Goal: Transaction & Acquisition: Purchase product/service

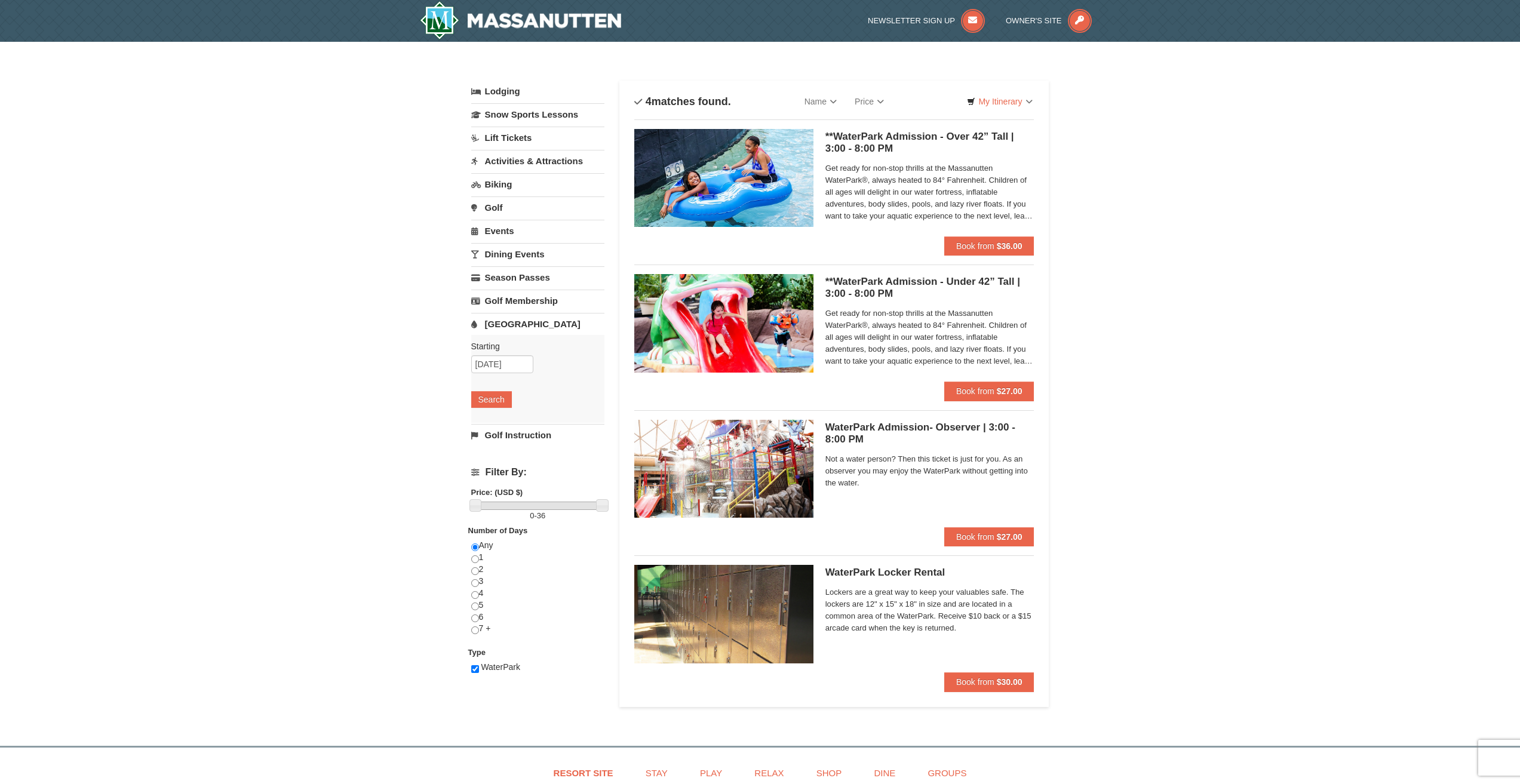
click at [1226, 147] on div "× Categories List Filter My Itinerary Questions? 1-540-289-9441 Lodging Arrival…" at bounding box center [760, 387] width 1520 height 692
click at [970, 243] on span "Book from" at bounding box center [975, 246] width 38 height 9
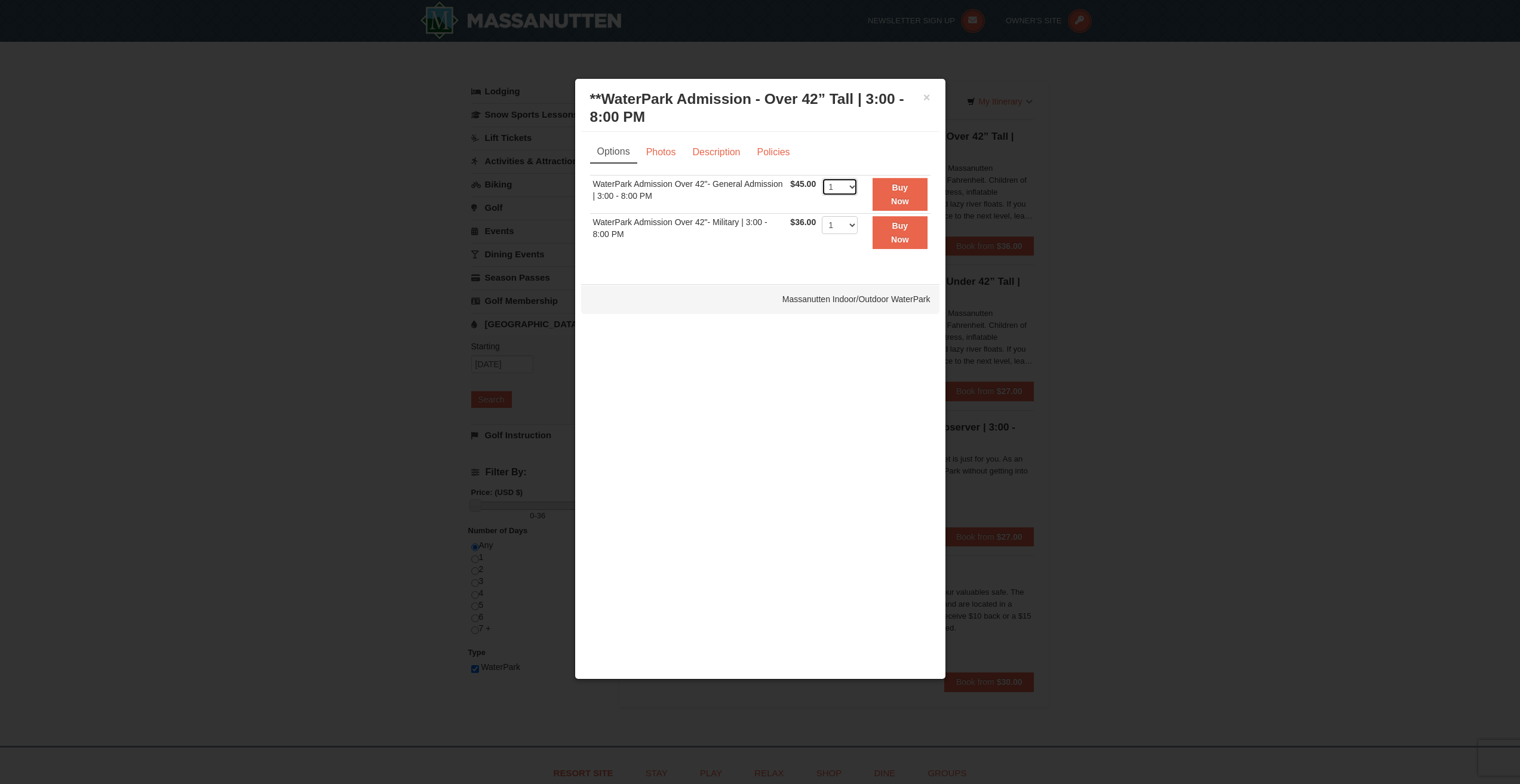
click at [847, 187] on select "1 2 3 4 5 6 7 8 9 10 11 12 13 14 15 16 17 18 19 20 21 22" at bounding box center [840, 186] width 36 height 18
click at [849, 187] on select "1 2 3 4 5 6 7 8 9 10 11 12 13 14 15 16 17 18 19 20 21 22" at bounding box center [840, 186] width 36 height 18
select select "8"
click at [822, 178] on select "1 2 3 4 5 6 7 8 9 10 11 12 13 14 15 16 17 18 19 20 21 22" at bounding box center [840, 186] width 36 height 18
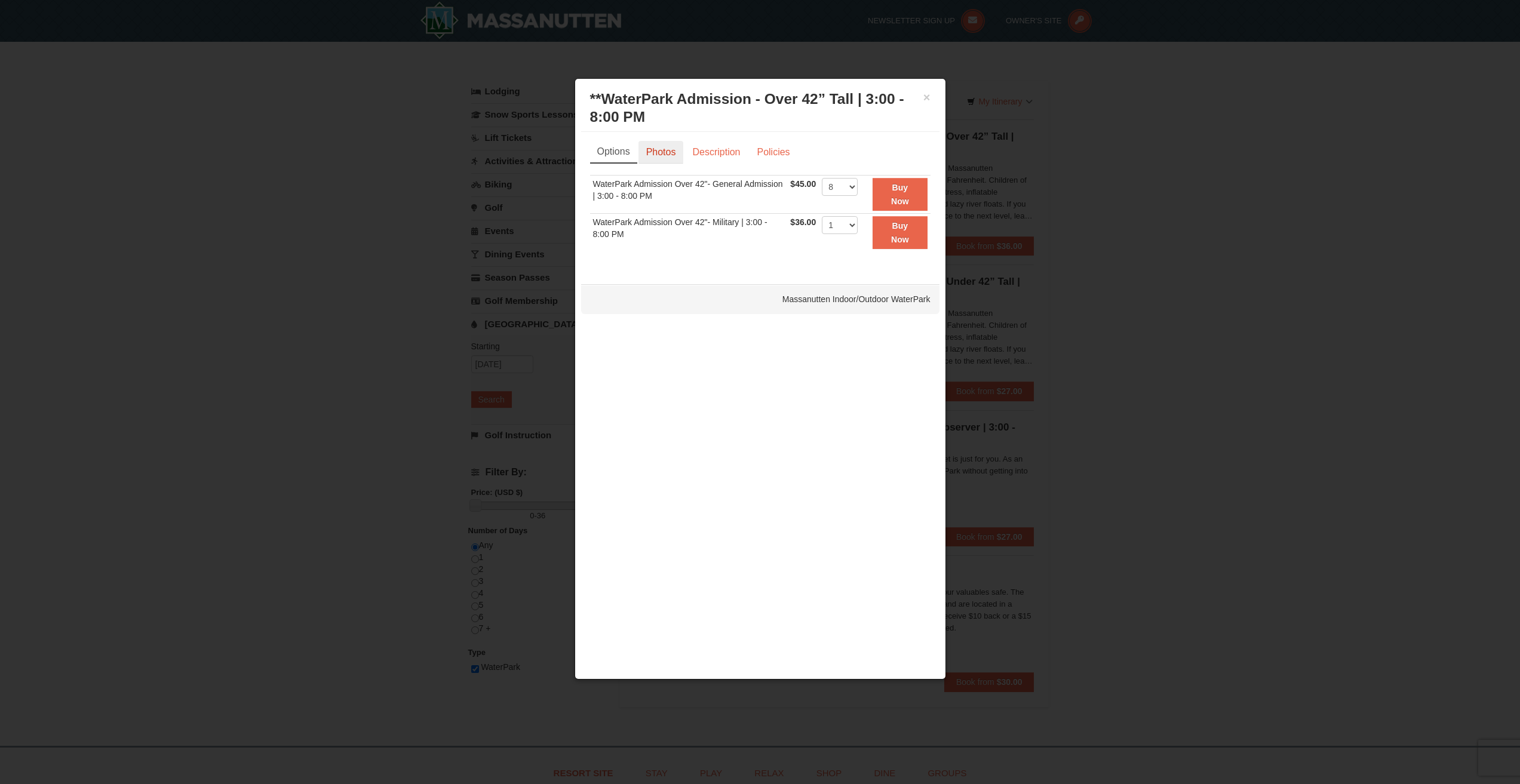
click at [668, 151] on link "Photos" at bounding box center [661, 152] width 46 height 23
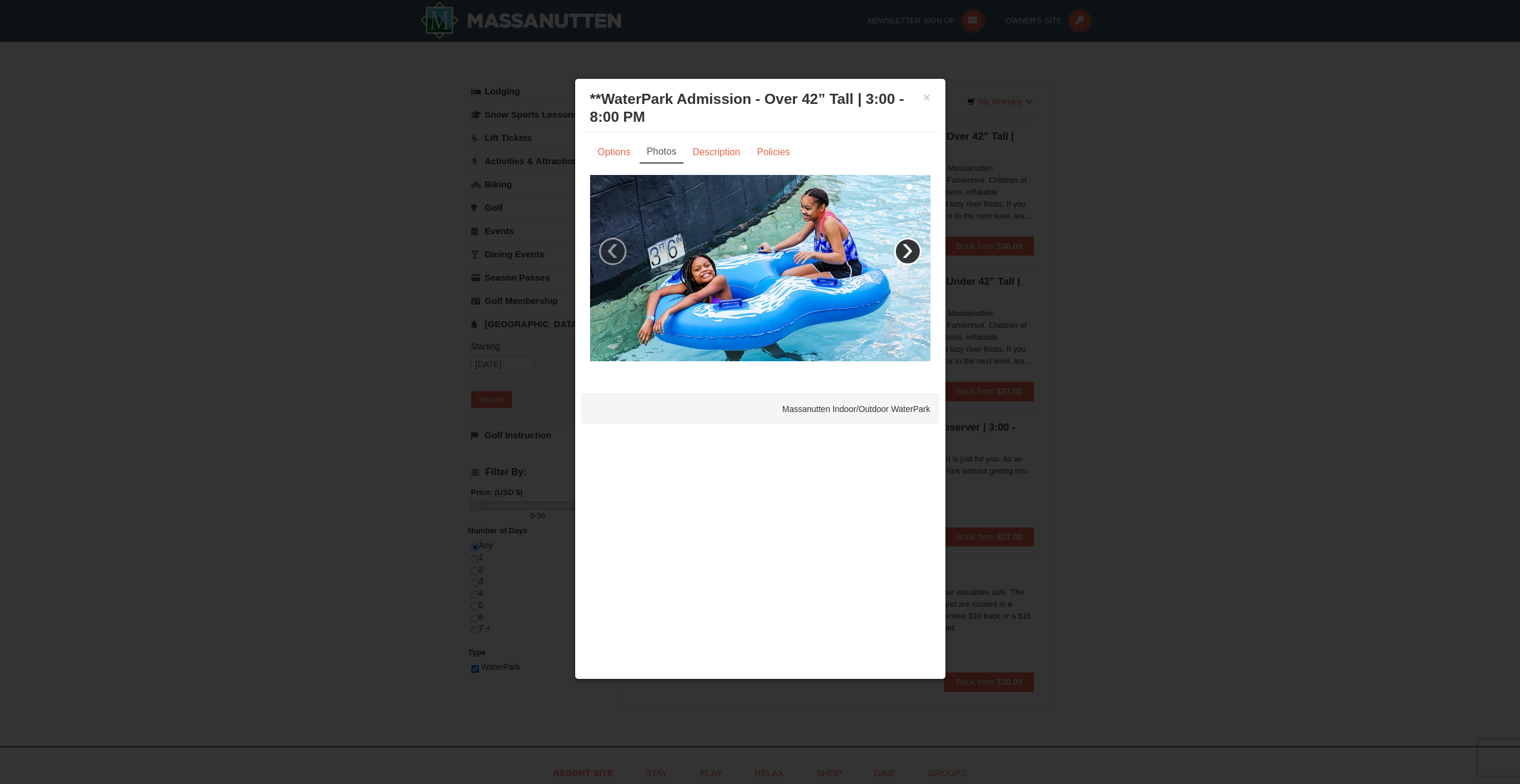
click at [901, 242] on link "›" at bounding box center [908, 251] width 27 height 27
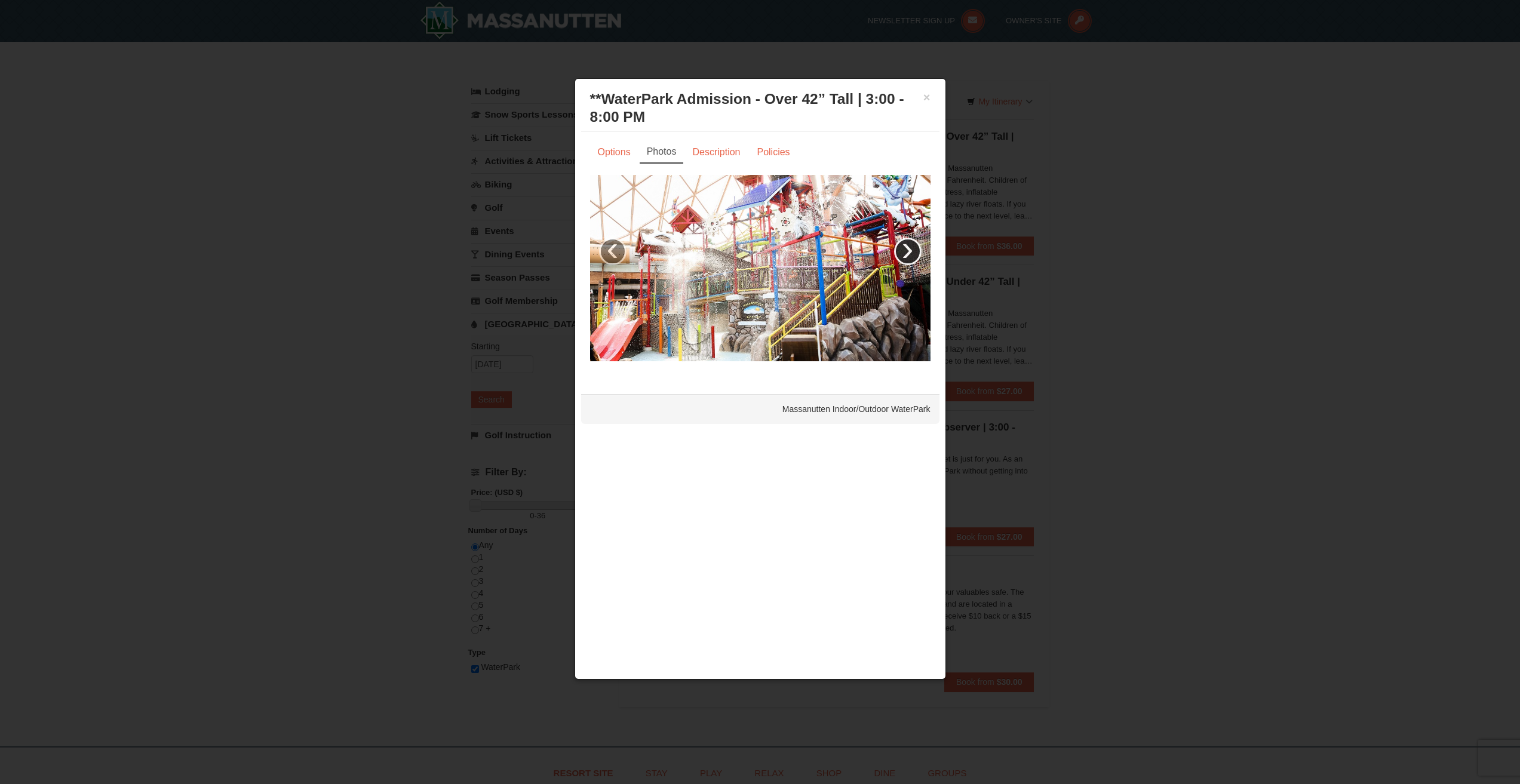
click at [905, 250] on link "›" at bounding box center [908, 251] width 27 height 27
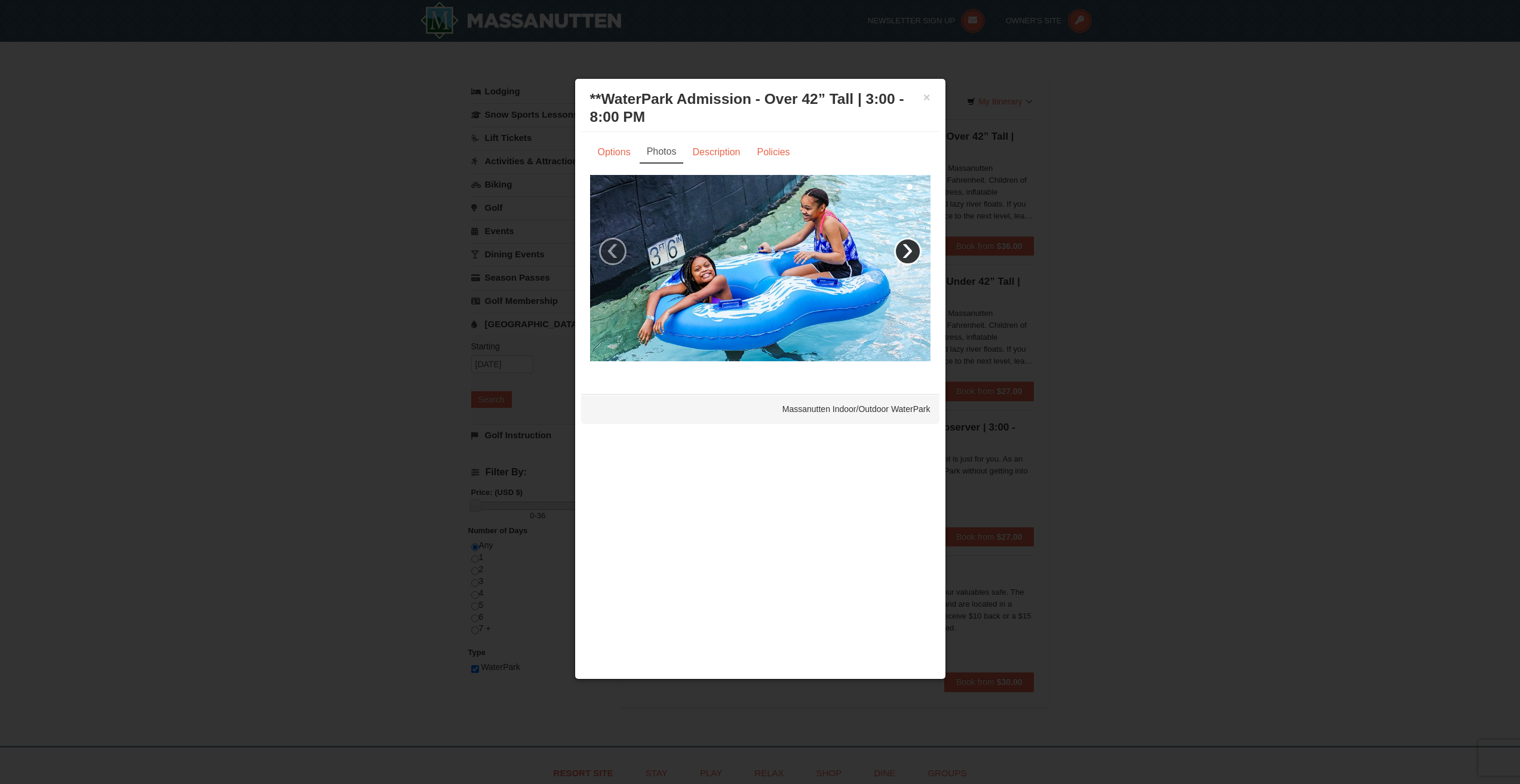
click at [905, 250] on link "›" at bounding box center [908, 251] width 27 height 27
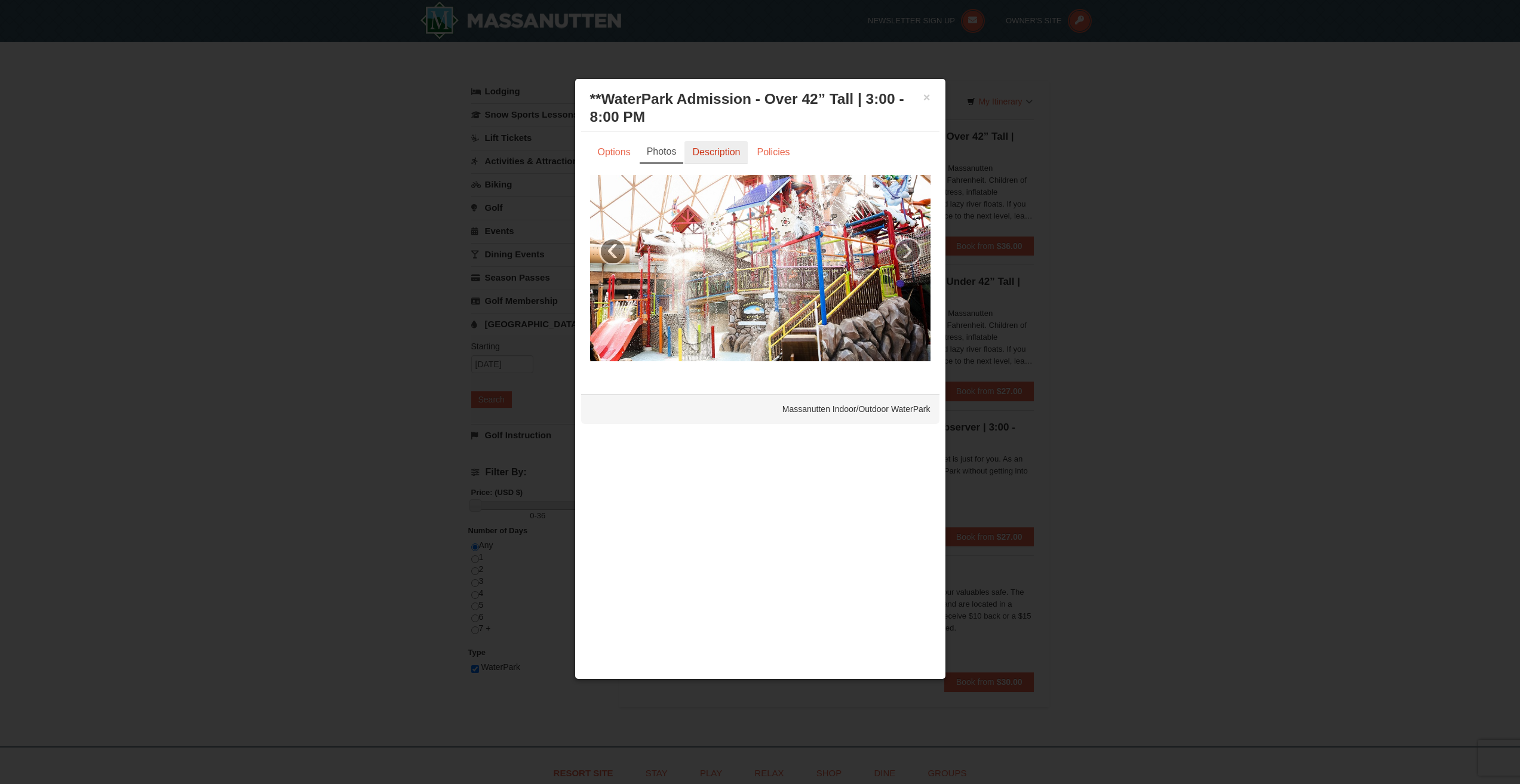
click at [719, 157] on link "Description" at bounding box center [716, 152] width 64 height 23
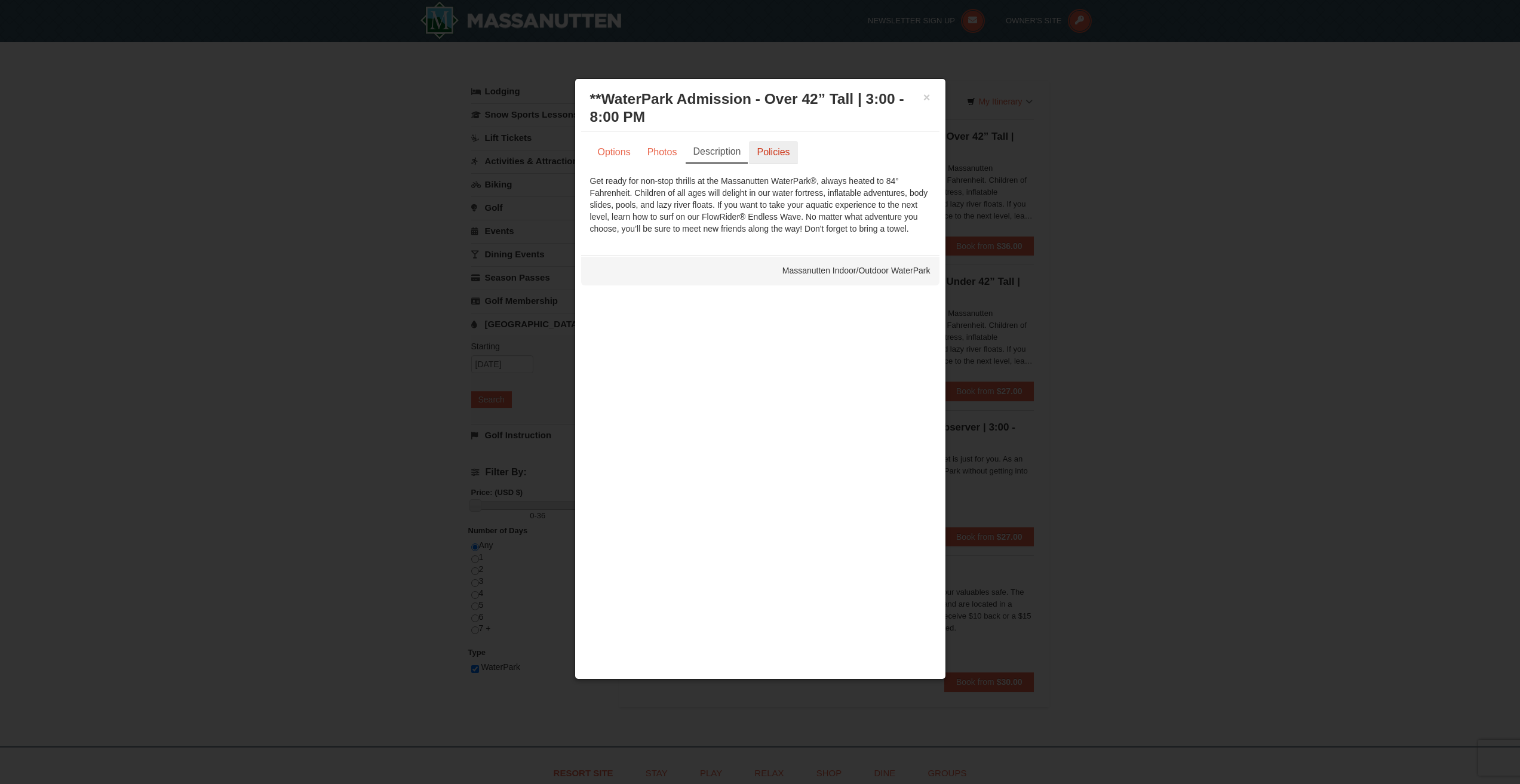
click at [774, 157] on link "Policies" at bounding box center [773, 152] width 48 height 23
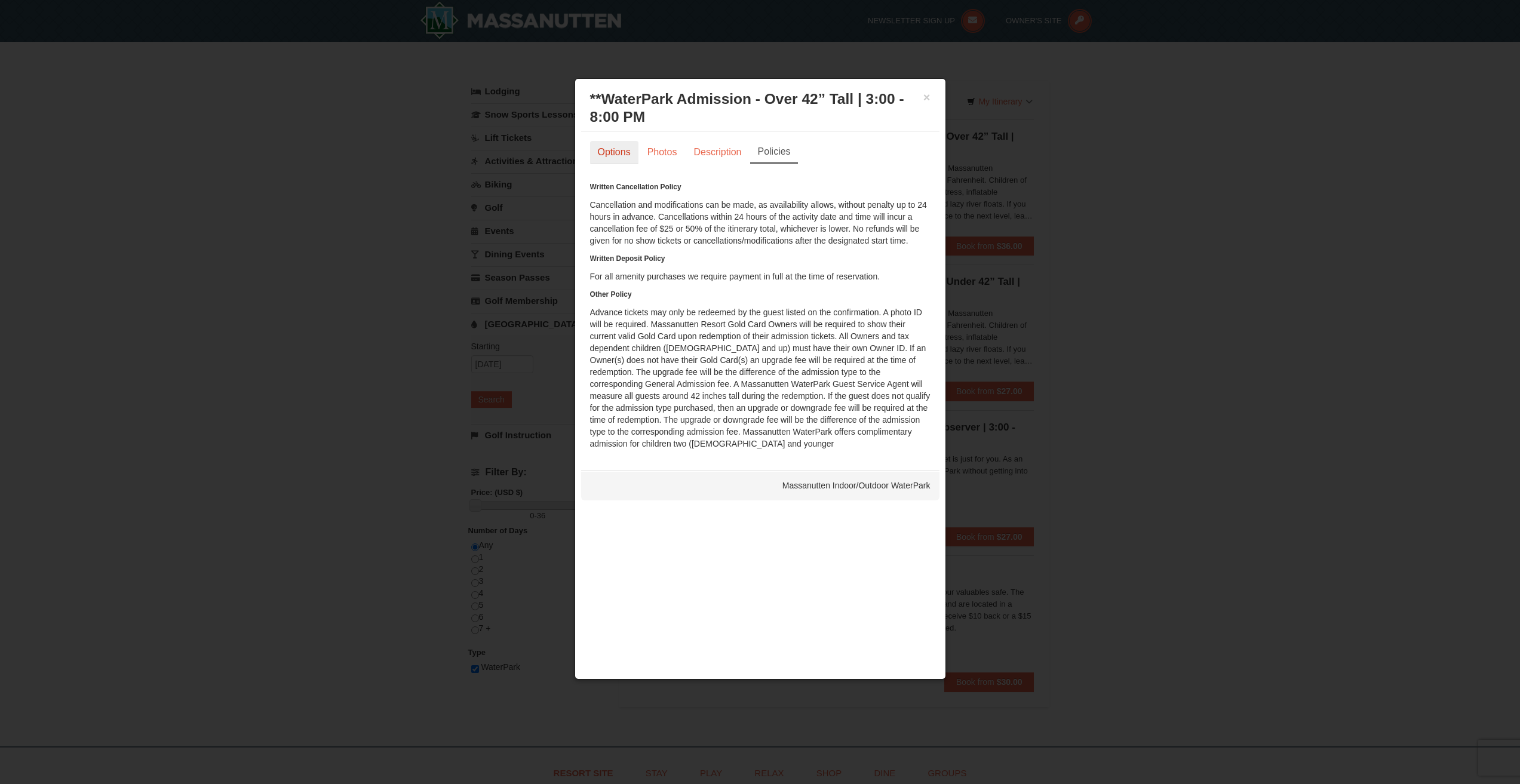
click at [609, 153] on link "Options" at bounding box center [614, 152] width 48 height 23
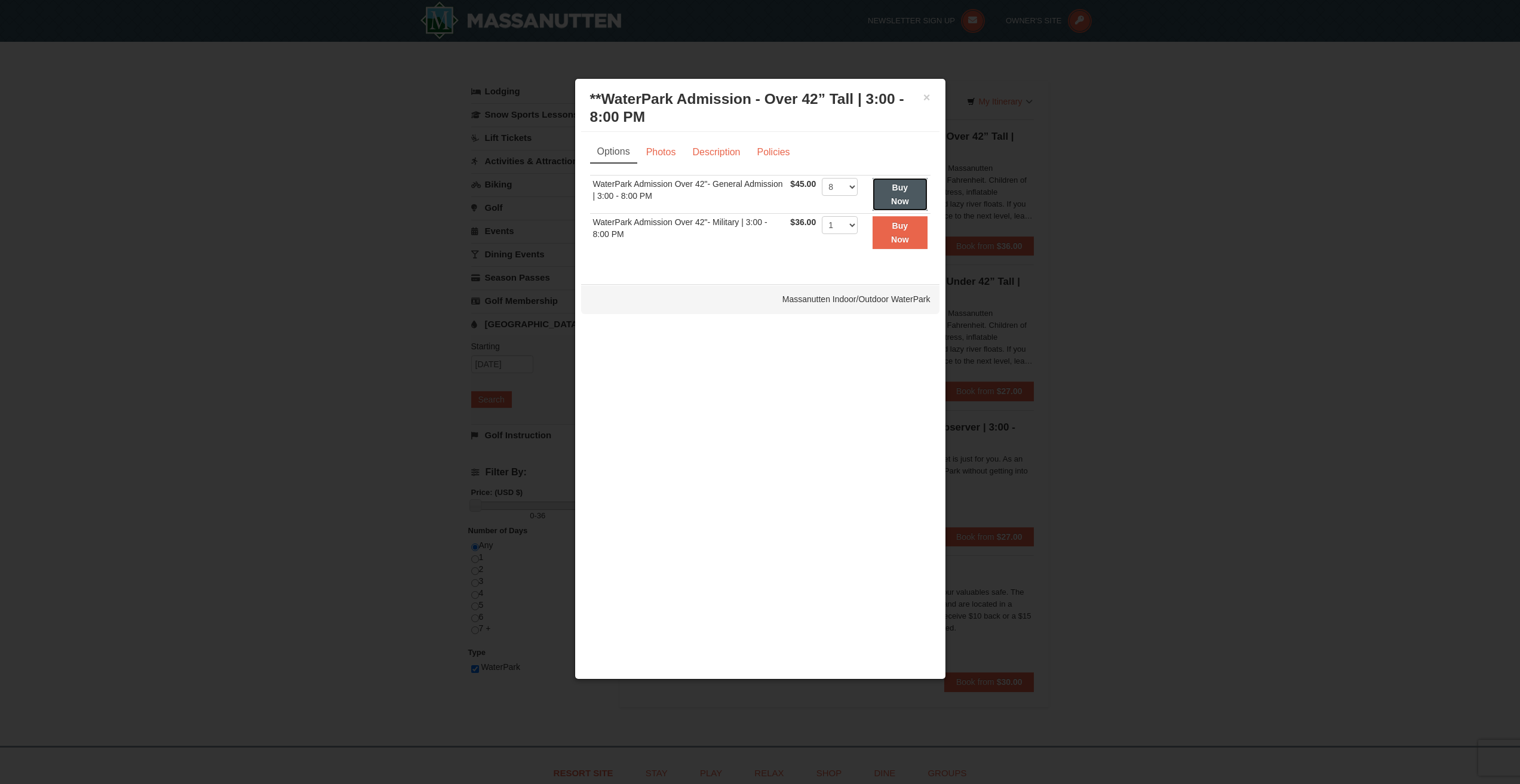
click at [903, 191] on strong "Buy Now" at bounding box center [899, 194] width 18 height 23
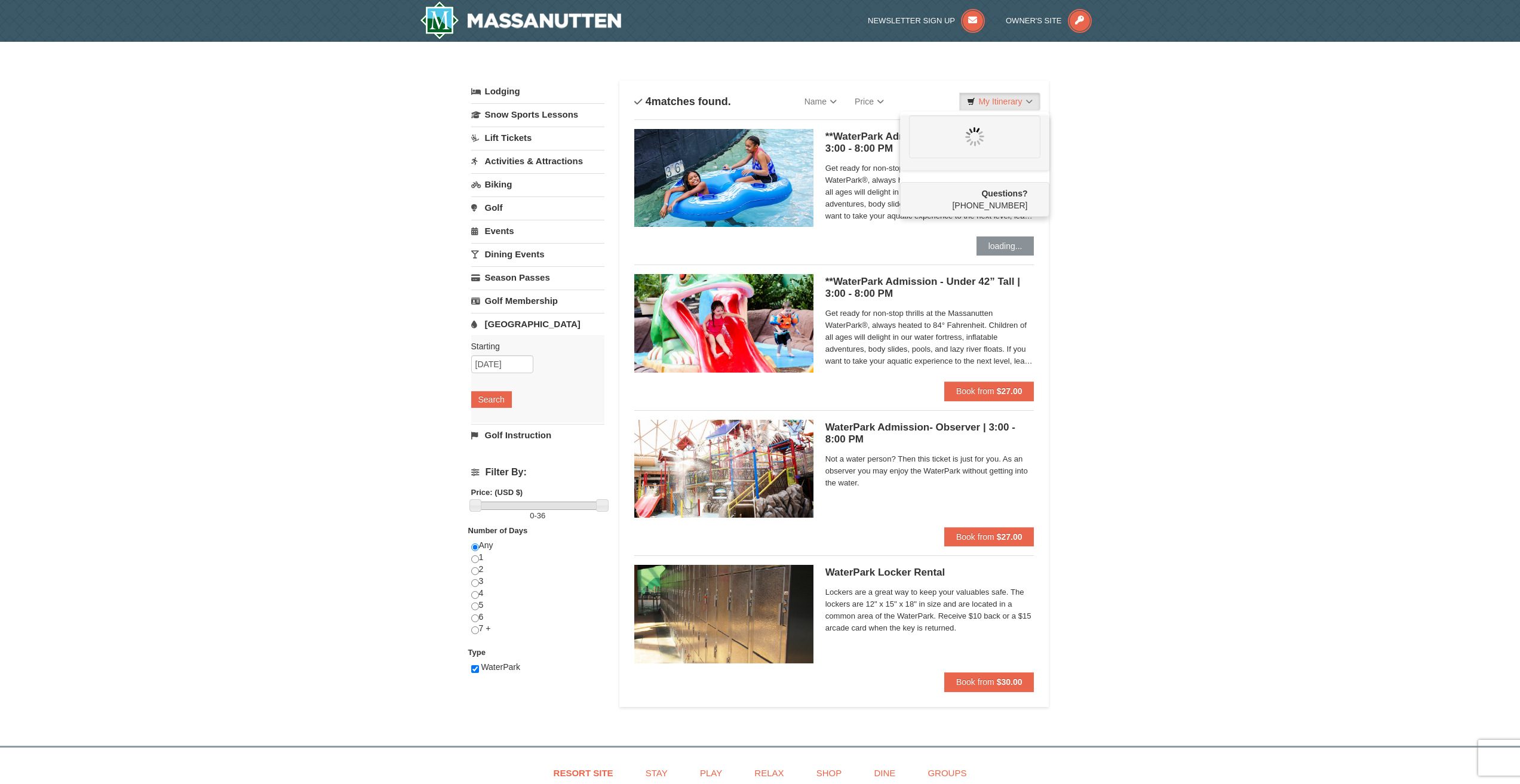
click at [1189, 386] on div "× Categories List Filter My Itinerary Questions? 1-540-289-9441 Lodging Arrival…" at bounding box center [760, 387] width 1520 height 692
click at [1358, 314] on div "× Categories List Filter My Itinerary Questions? 1-540-289-9441 Lodging Arrival…" at bounding box center [760, 387] width 1520 height 692
click at [994, 100] on link "My Itinerary (6)" at bounding box center [994, 101] width 91 height 18
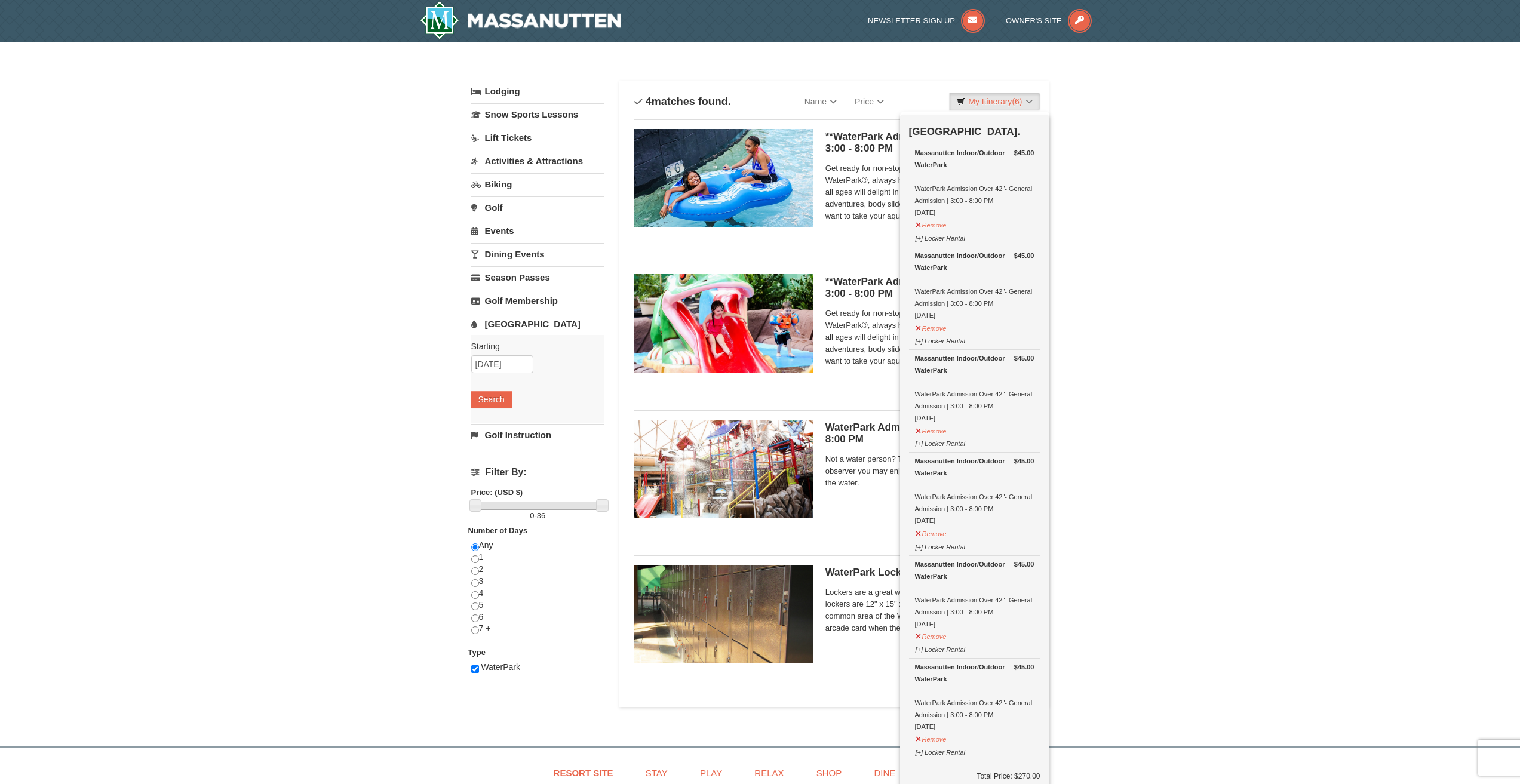
click at [1174, 380] on div "× Categories List Filter My Itinerary (6) Check Out Now Water Park Pass. $45.00…" at bounding box center [760, 387] width 1520 height 692
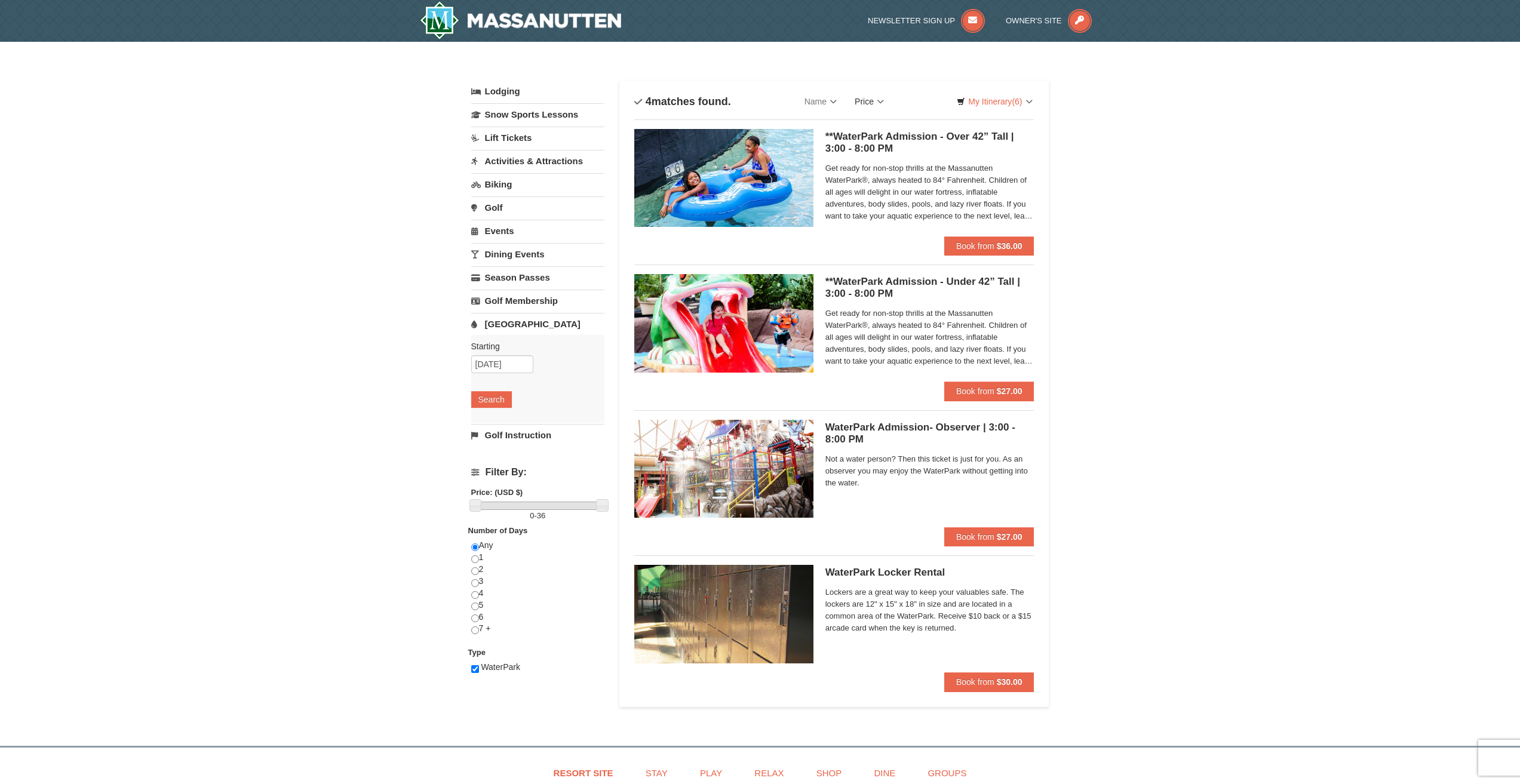
click at [887, 96] on link "Price" at bounding box center [870, 102] width 47 height 24
click at [1231, 176] on div "× Categories List Filter My Itinerary (6) Check Out Now Water Park Pass. $45.00…" at bounding box center [760, 387] width 1520 height 692
click at [1014, 98] on span "(8)" at bounding box center [1017, 101] width 10 height 9
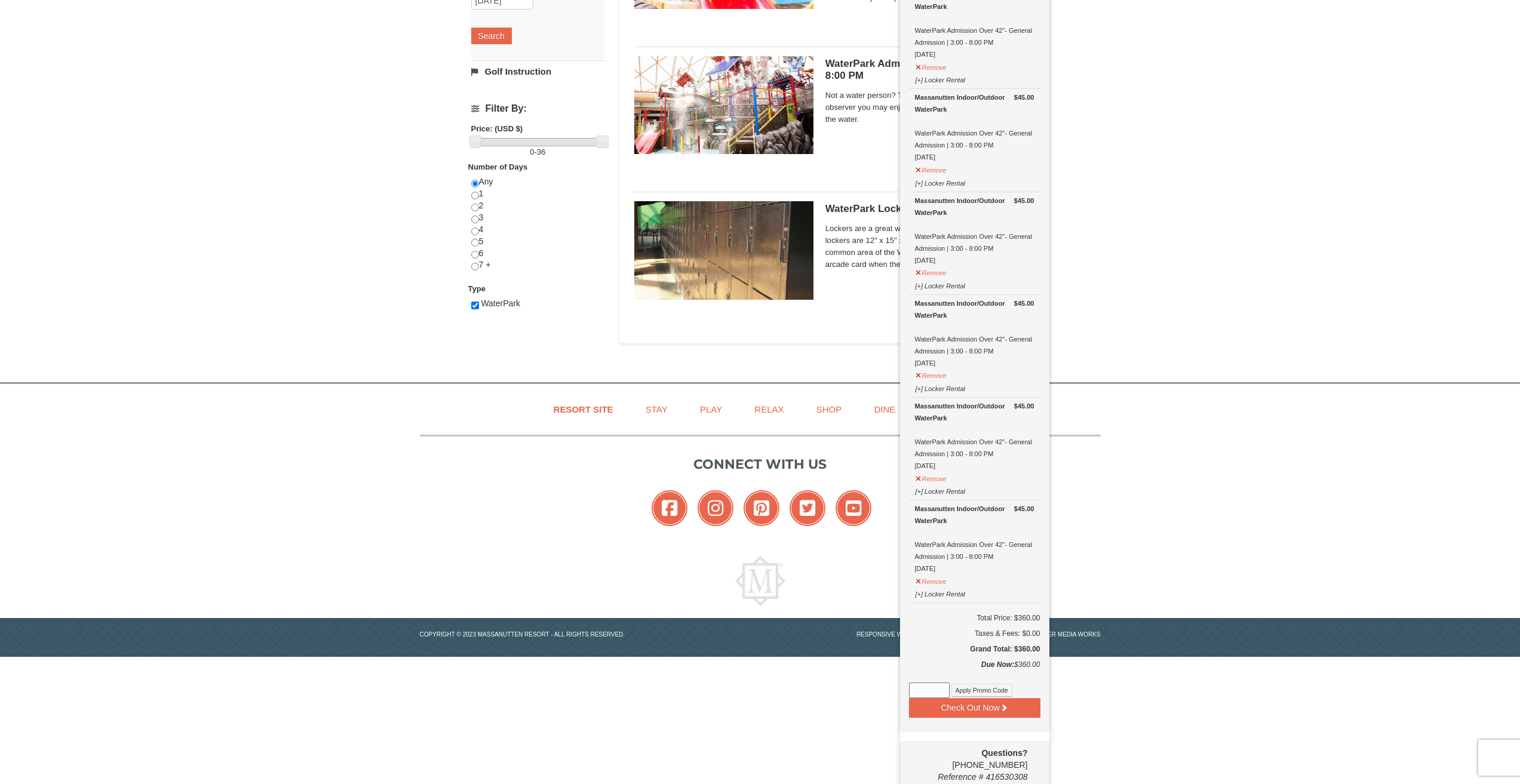
scroll to position [370, 0]
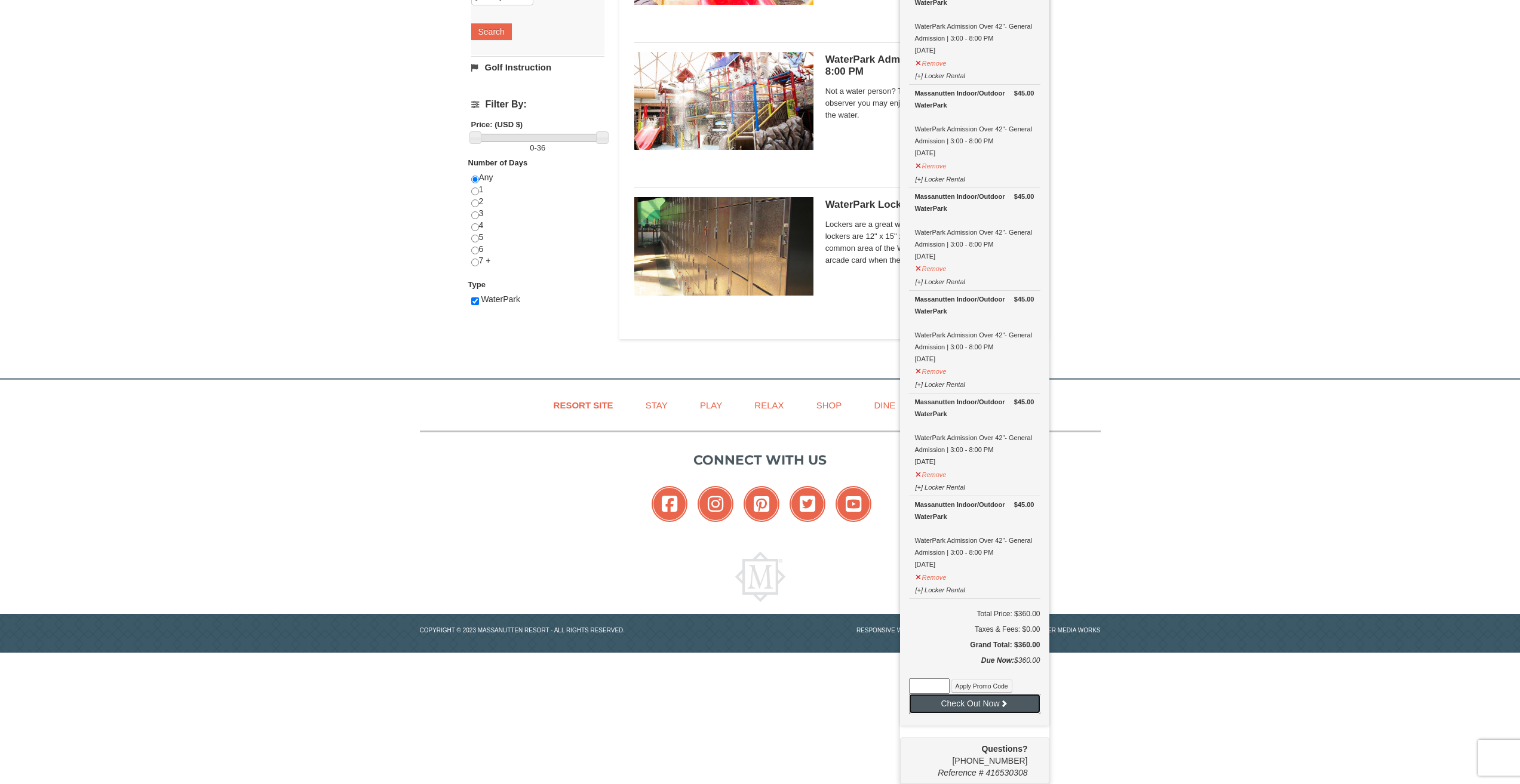
click at [972, 704] on button "Check Out Now" at bounding box center [974, 703] width 131 height 19
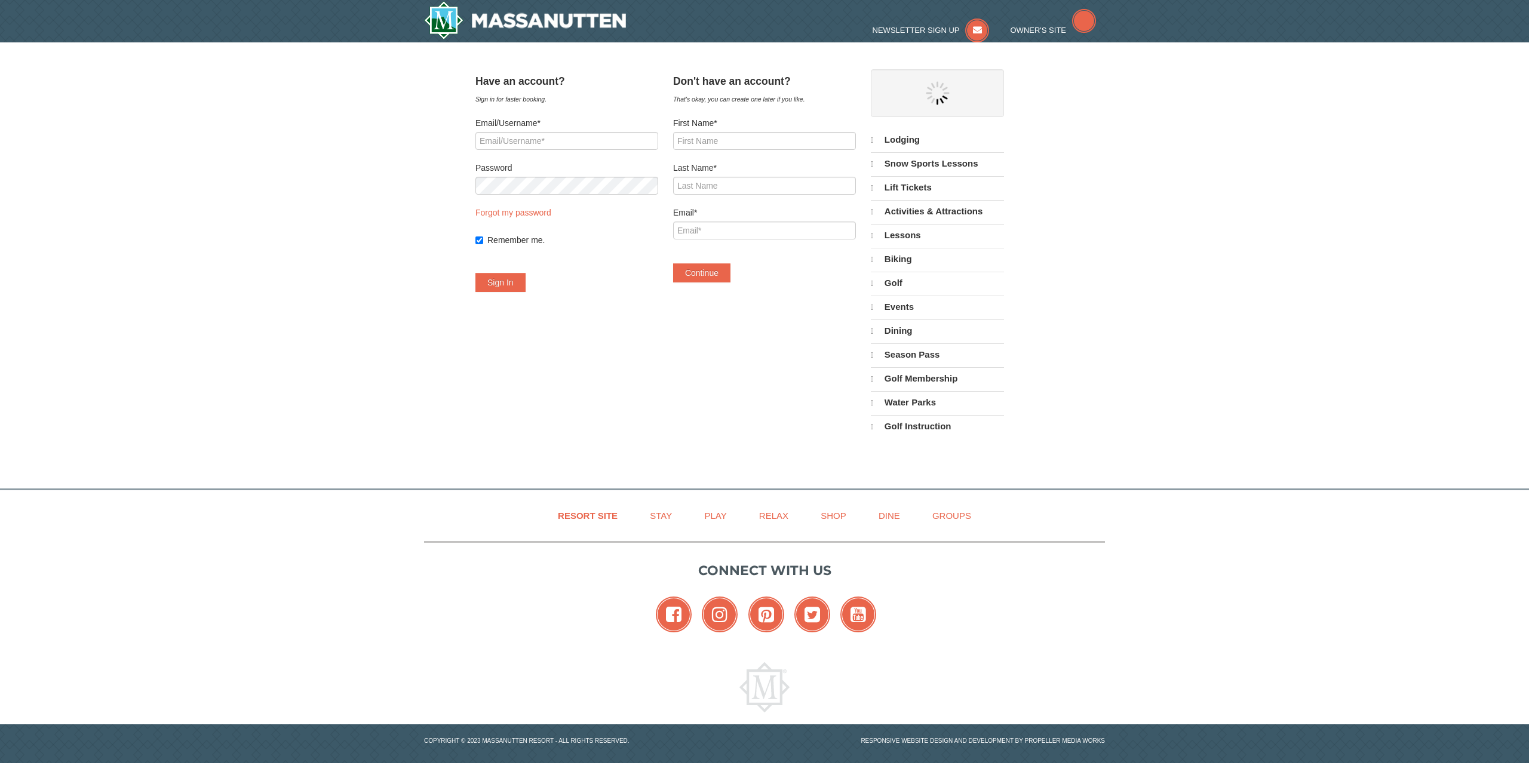
select select "10"
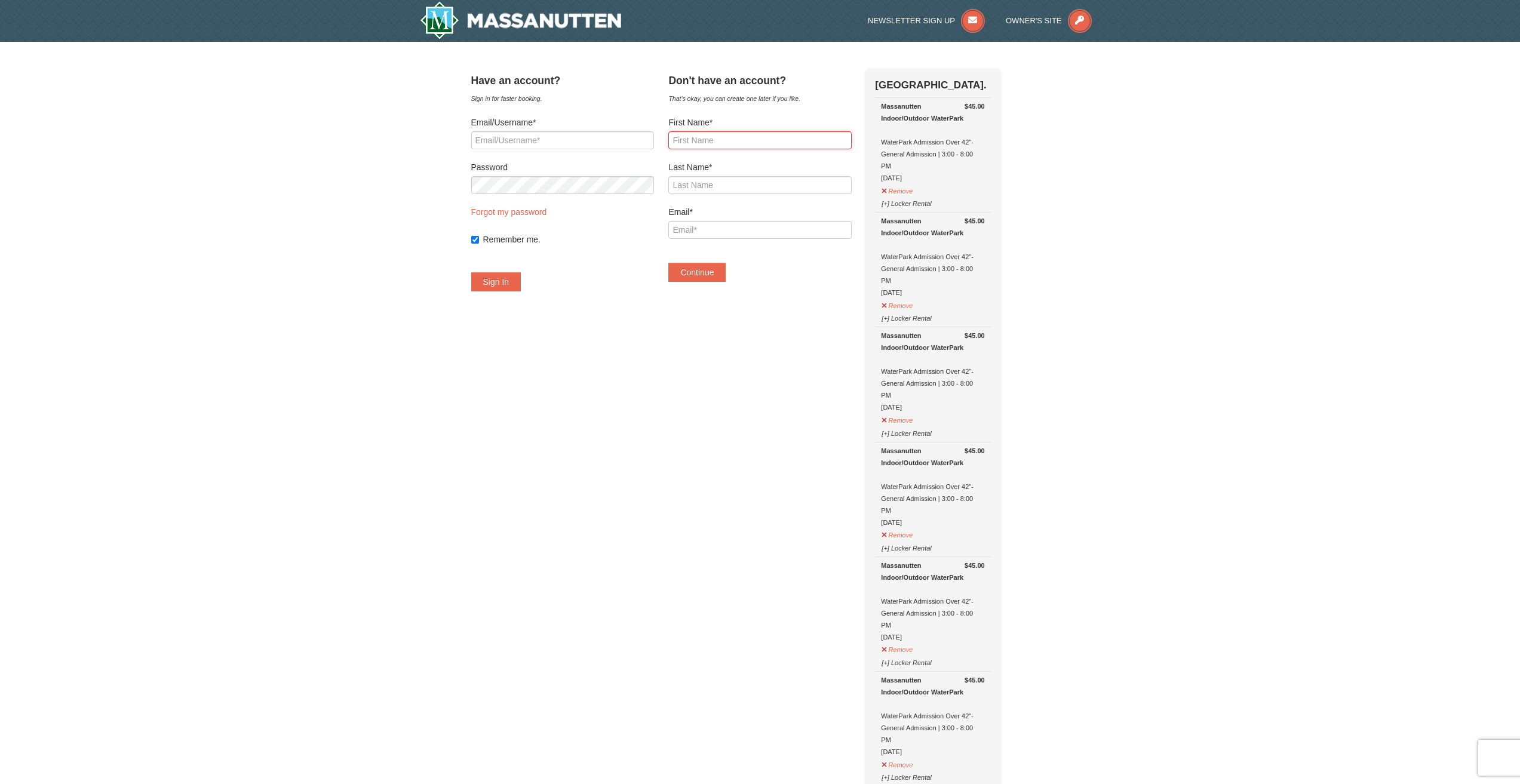
click at [759, 141] on input "First Name*" at bounding box center [760, 140] width 183 height 18
type input "Tyler"
type input "Simmons"
type input "[PERSON_NAME][EMAIL_ADDRESS][DOMAIN_NAME]"
click at [715, 274] on button "Continue" at bounding box center [697, 272] width 58 height 19
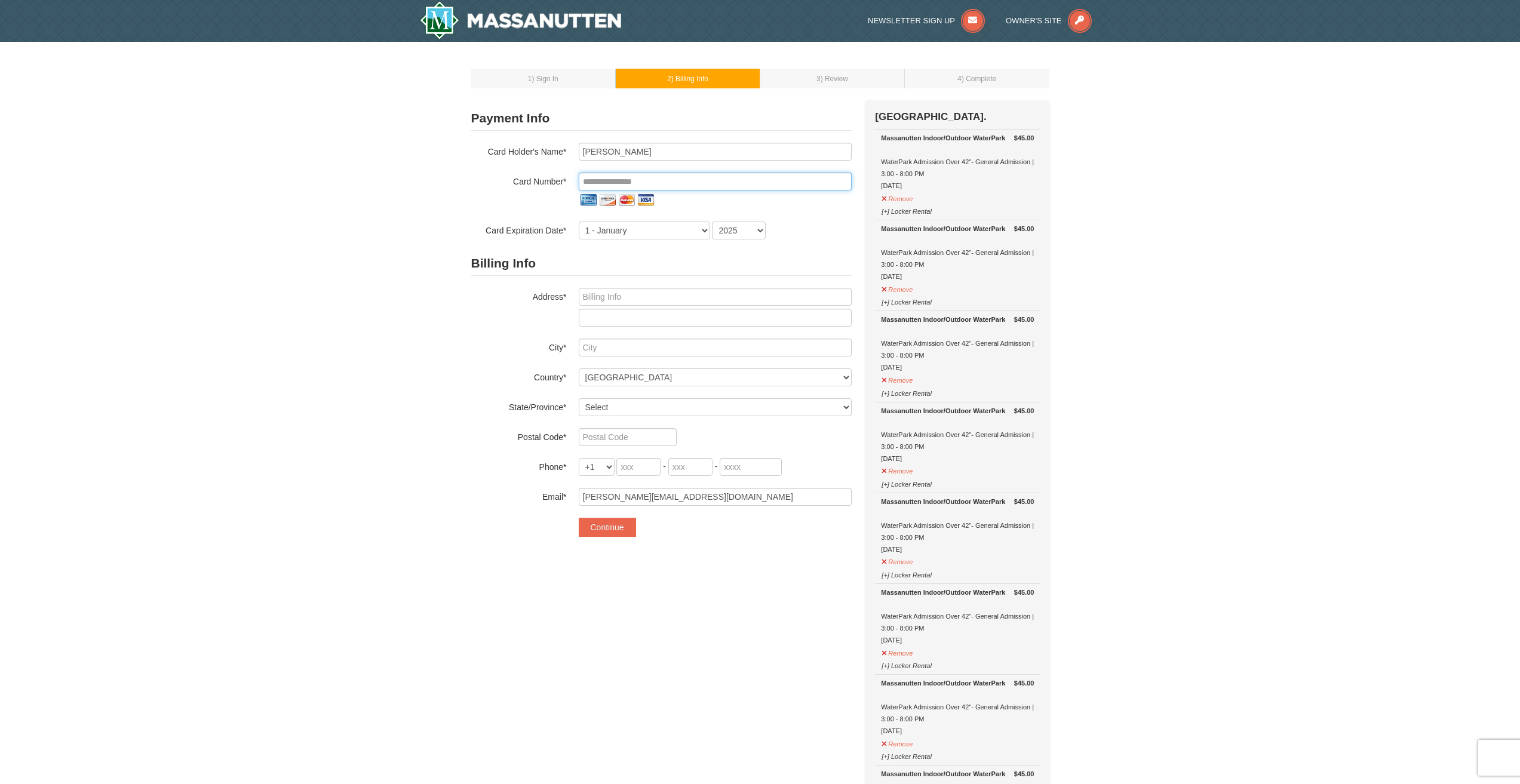
click at [693, 182] on input "tel" at bounding box center [715, 181] width 273 height 18
type input "**********"
click at [685, 217] on div "**********" at bounding box center [661, 191] width 381 height 97
drag, startPoint x: 685, startPoint y: 225, endPoint x: 678, endPoint y: 235, distance: 12.2
click at [685, 225] on select "1 - January 2 - February 3 - March 4 - April 5 - May 6 - June 7 - July 8 - Augu…" at bounding box center [644, 230] width 131 height 18
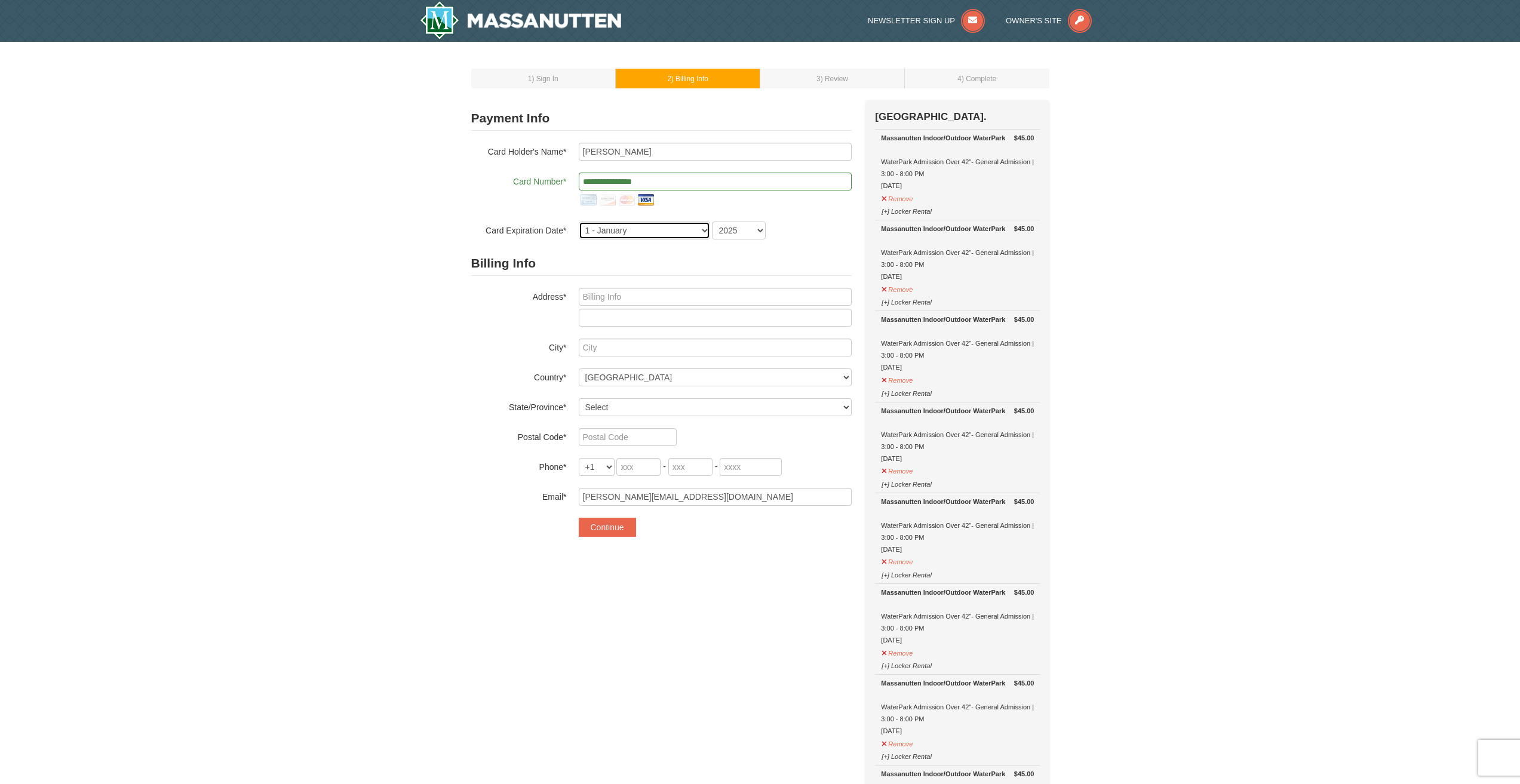
select select "9"
click at [579, 221] on select "1 - January 2 - February 3 - March 4 - April 5 - May 6 - June 7 - July 8 - Augu…" at bounding box center [644, 230] width 131 height 18
click at [745, 230] on select "2025 2026 2027 2028 2029 2030 2031 2032 2033 2034" at bounding box center [738, 230] width 53 height 18
select select "2026"
click at [712, 221] on select "2025 2026 2027 2028 2029 2030 2031 2032 2033 2034" at bounding box center [738, 230] width 53 height 18
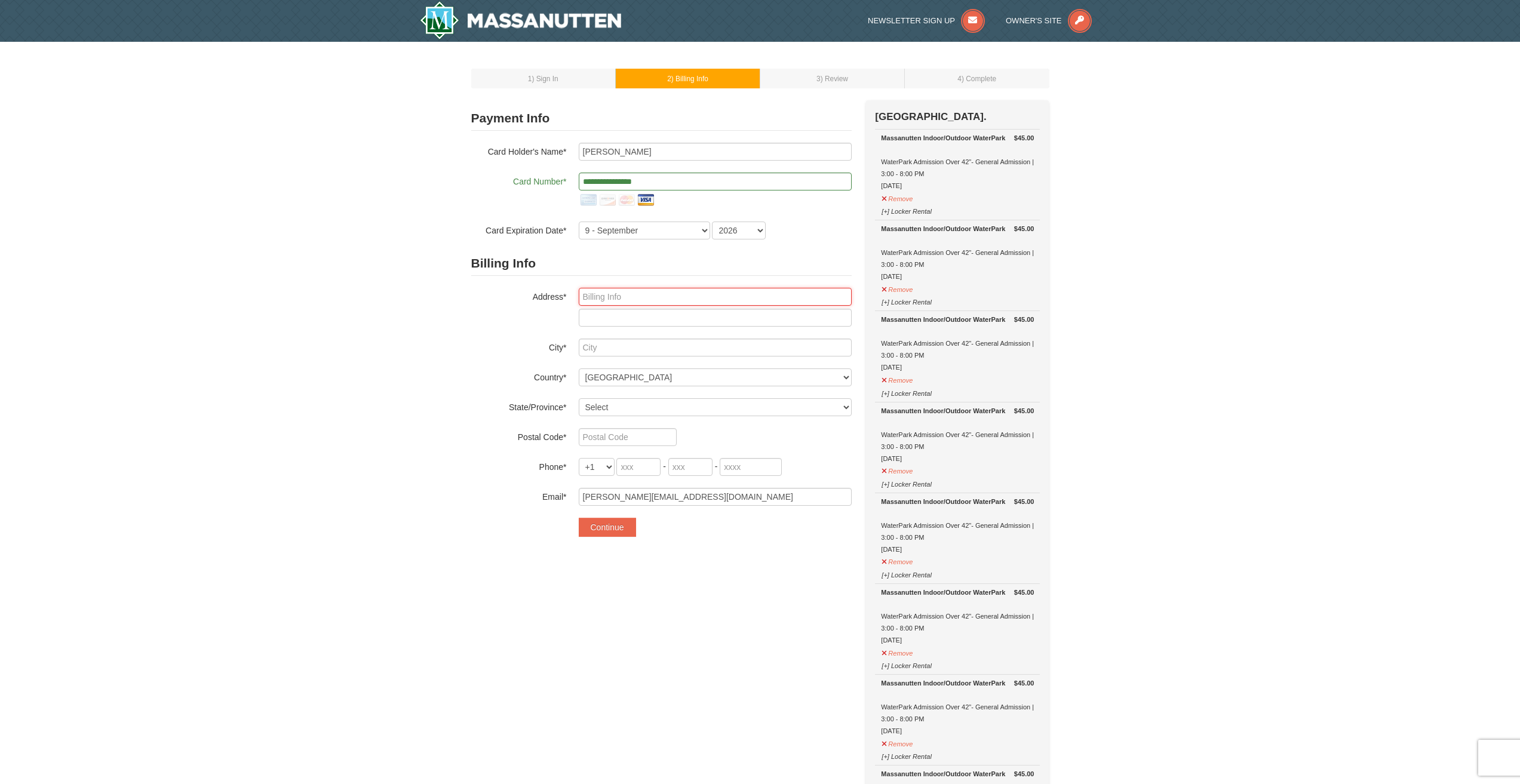
click at [628, 298] on input "text" at bounding box center [715, 297] width 273 height 18
type input "3200 grey leaf drive"
type input "wilmington"
select select "NC"
type input "28409"
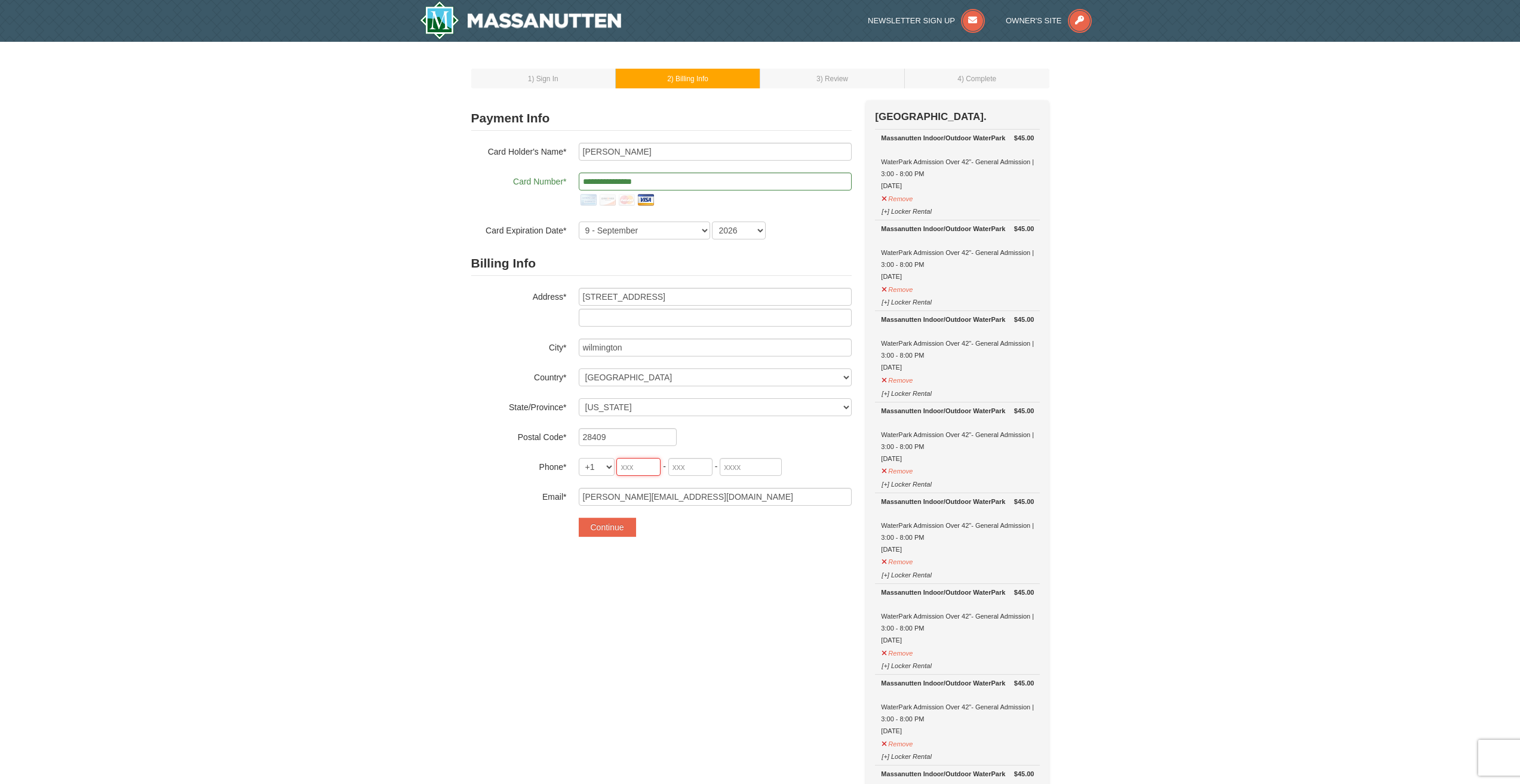
click at [633, 468] on input "tel" at bounding box center [638, 466] width 44 height 18
type input "252"
type input "670"
type input "7105"
click at [614, 531] on button "Continue" at bounding box center [608, 527] width 58 height 19
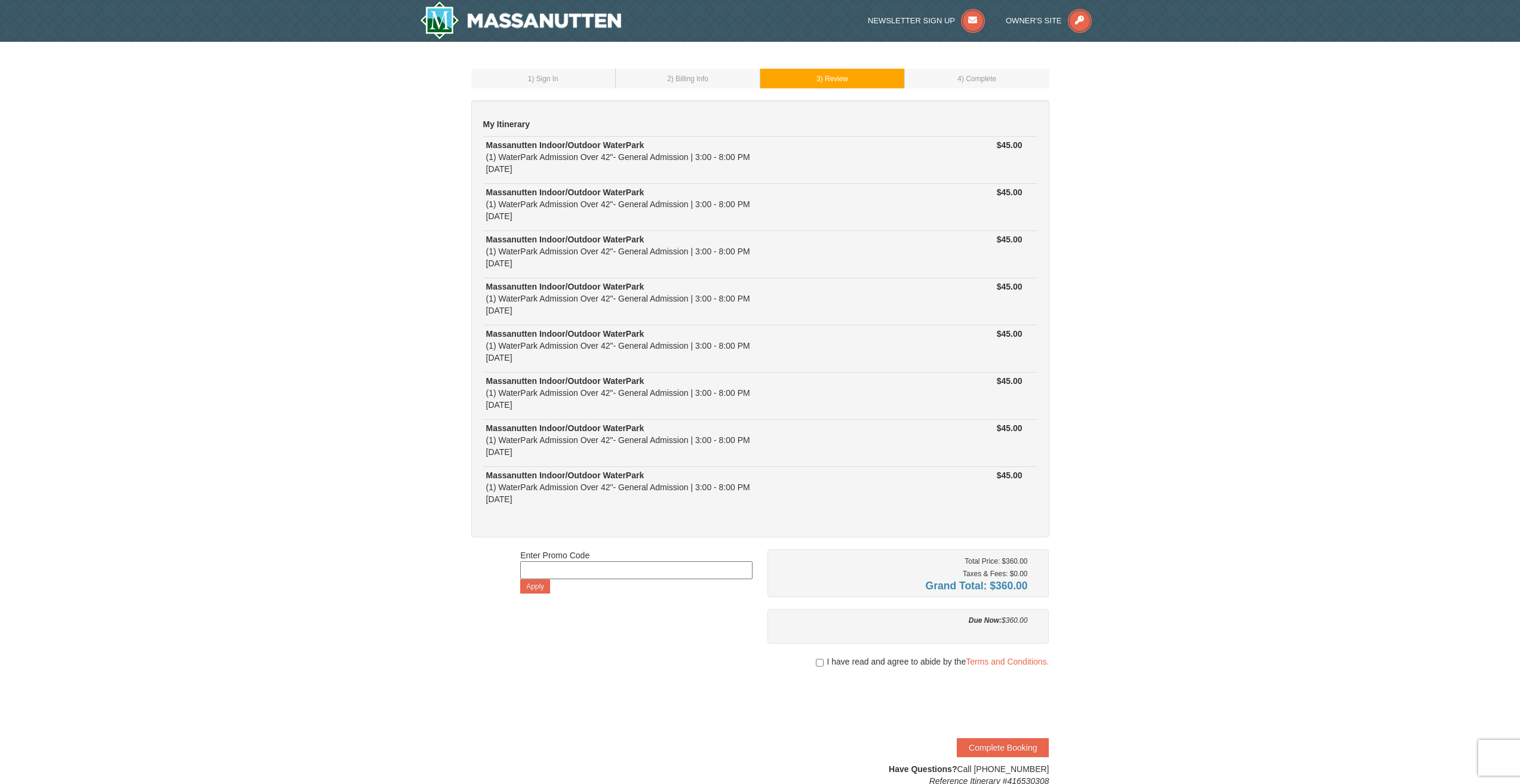
click at [591, 566] on input at bounding box center [637, 570] width 232 height 18
paste input "HS2025WPK"
type input "HS2025WPK"
click at [547, 591] on button "Apply" at bounding box center [535, 586] width 30 height 14
click at [622, 565] on input at bounding box center [637, 570] width 232 height 18
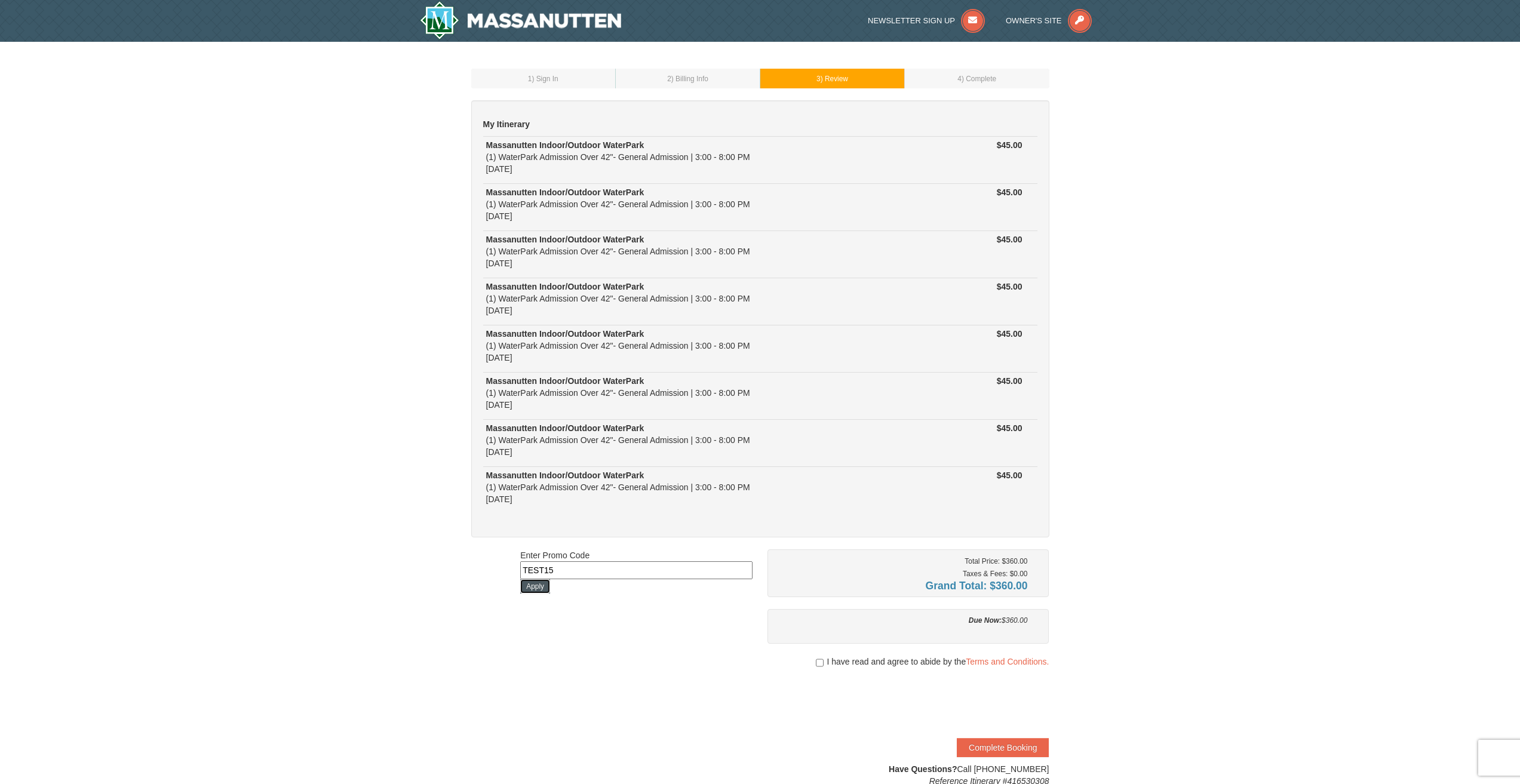
click at [525, 592] on button "Apply" at bounding box center [535, 586] width 30 height 14
click at [577, 570] on input "TEST15" at bounding box center [637, 570] width 232 height 18
drag, startPoint x: 577, startPoint y: 570, endPoint x: 855, endPoint y: 453, distance: 301.6
click at [509, 565] on div "Enter Promo Code TEST15 Invalid code Apply Total Price: $360.00 Taxes & Fees: $…" at bounding box center [760, 668] width 578 height 237
paste input "HS2025WPK"
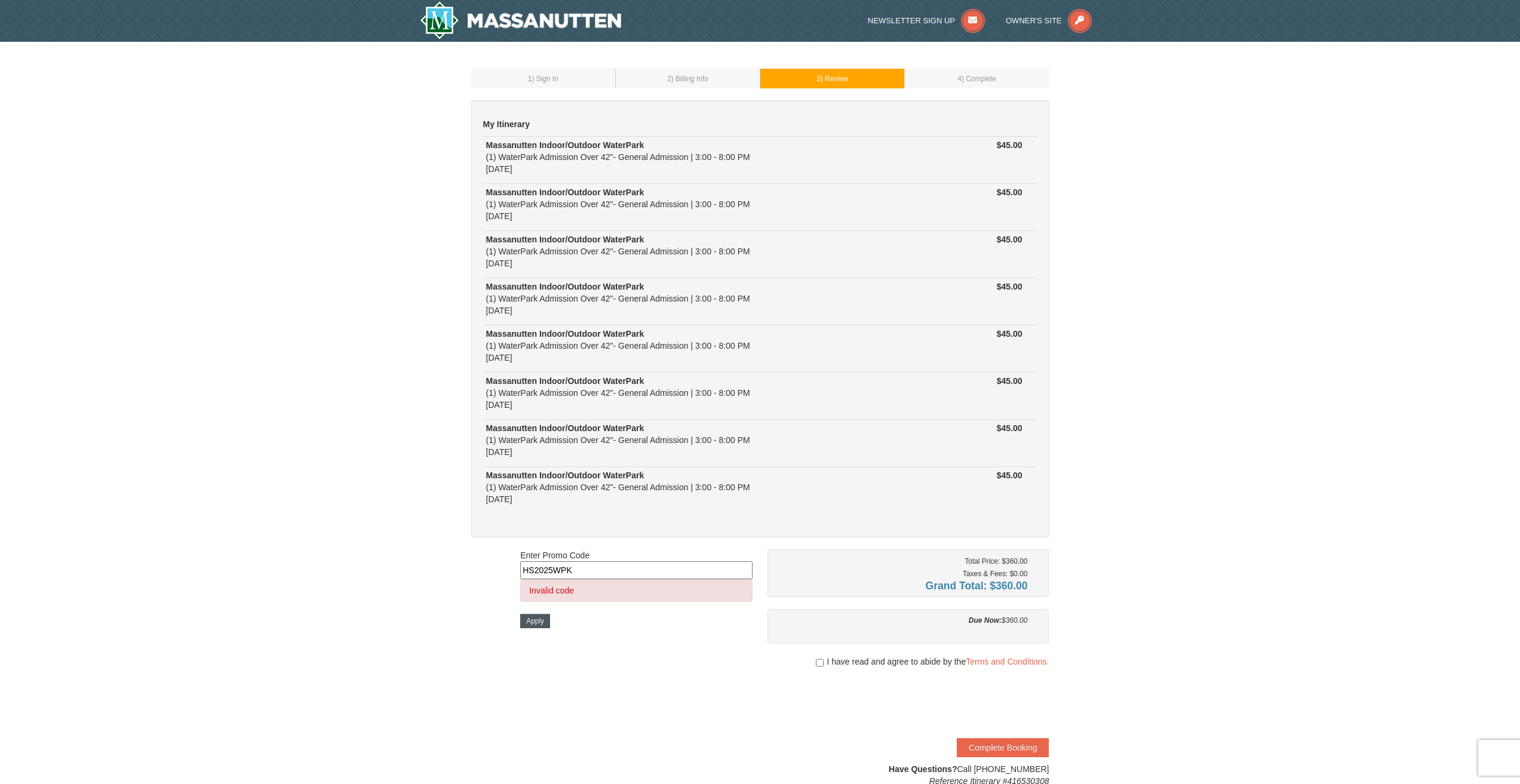
type input "HS2025WPK"
click at [535, 620] on button "Apply" at bounding box center [535, 620] width 30 height 14
click at [620, 571] on input at bounding box center [637, 570] width 232 height 18
paste input "WPHarvestMonThurs25"
type input "WPHarvestMonThurs25"
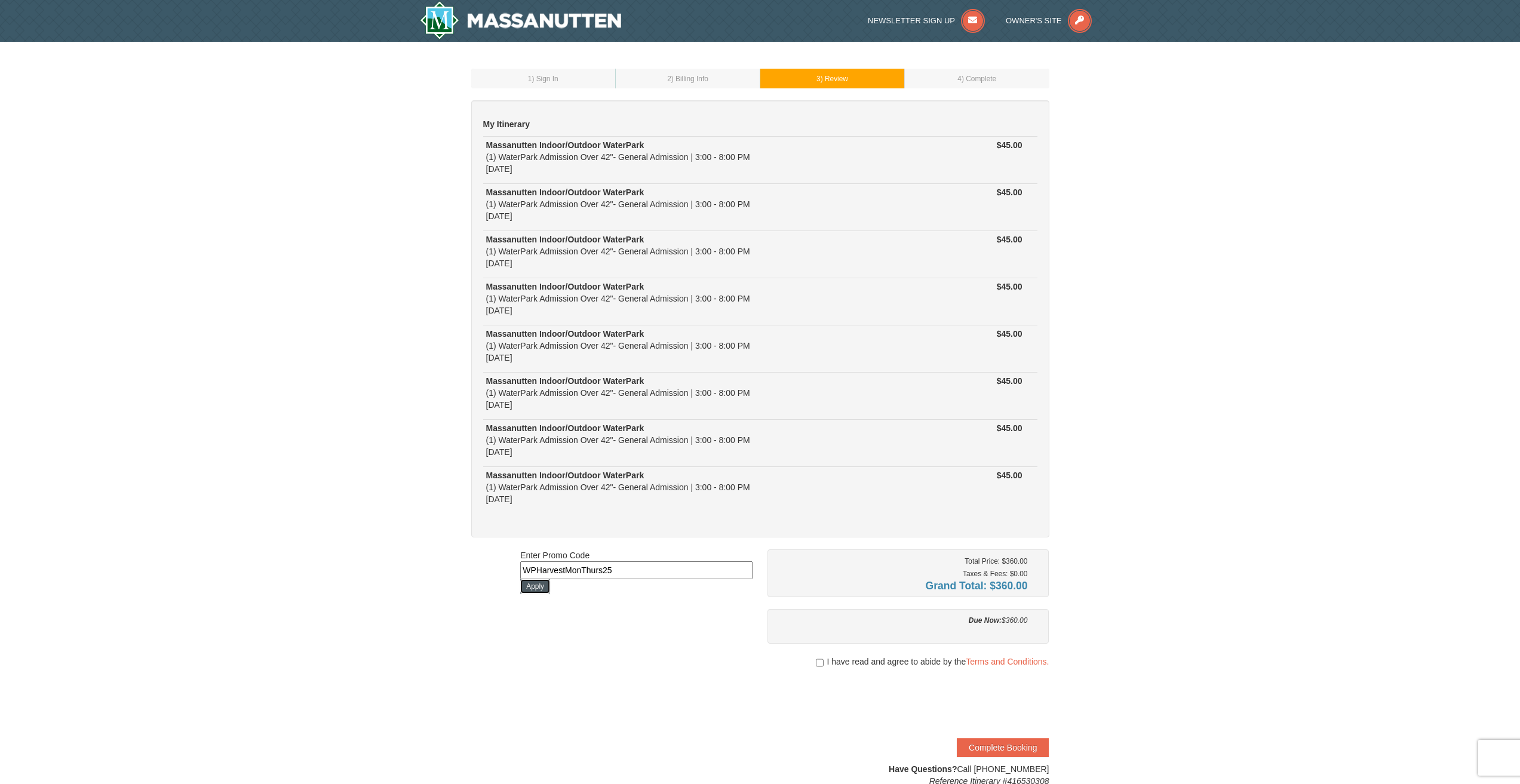
click at [533, 586] on button "Apply" at bounding box center [535, 586] width 30 height 14
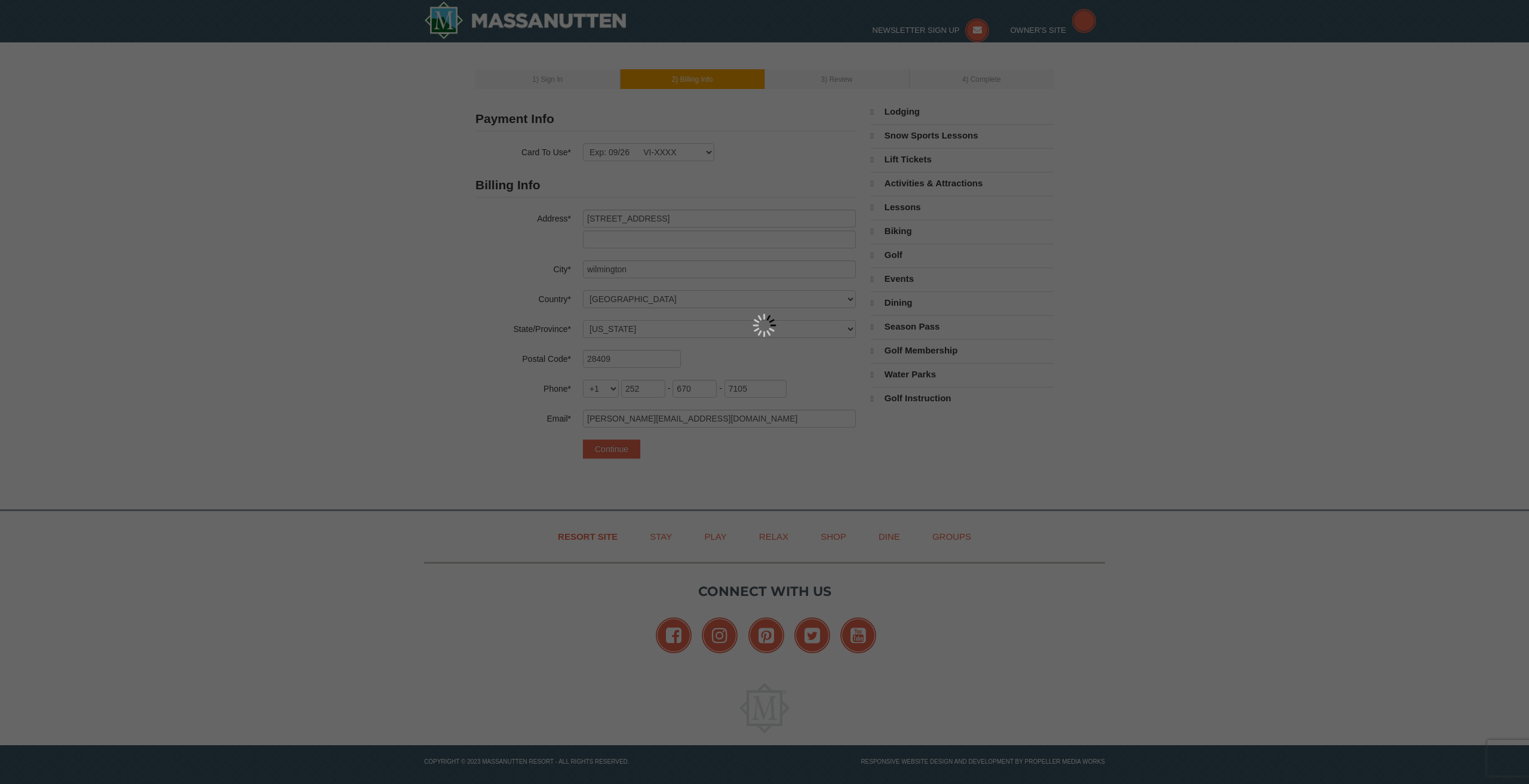
select select "NC"
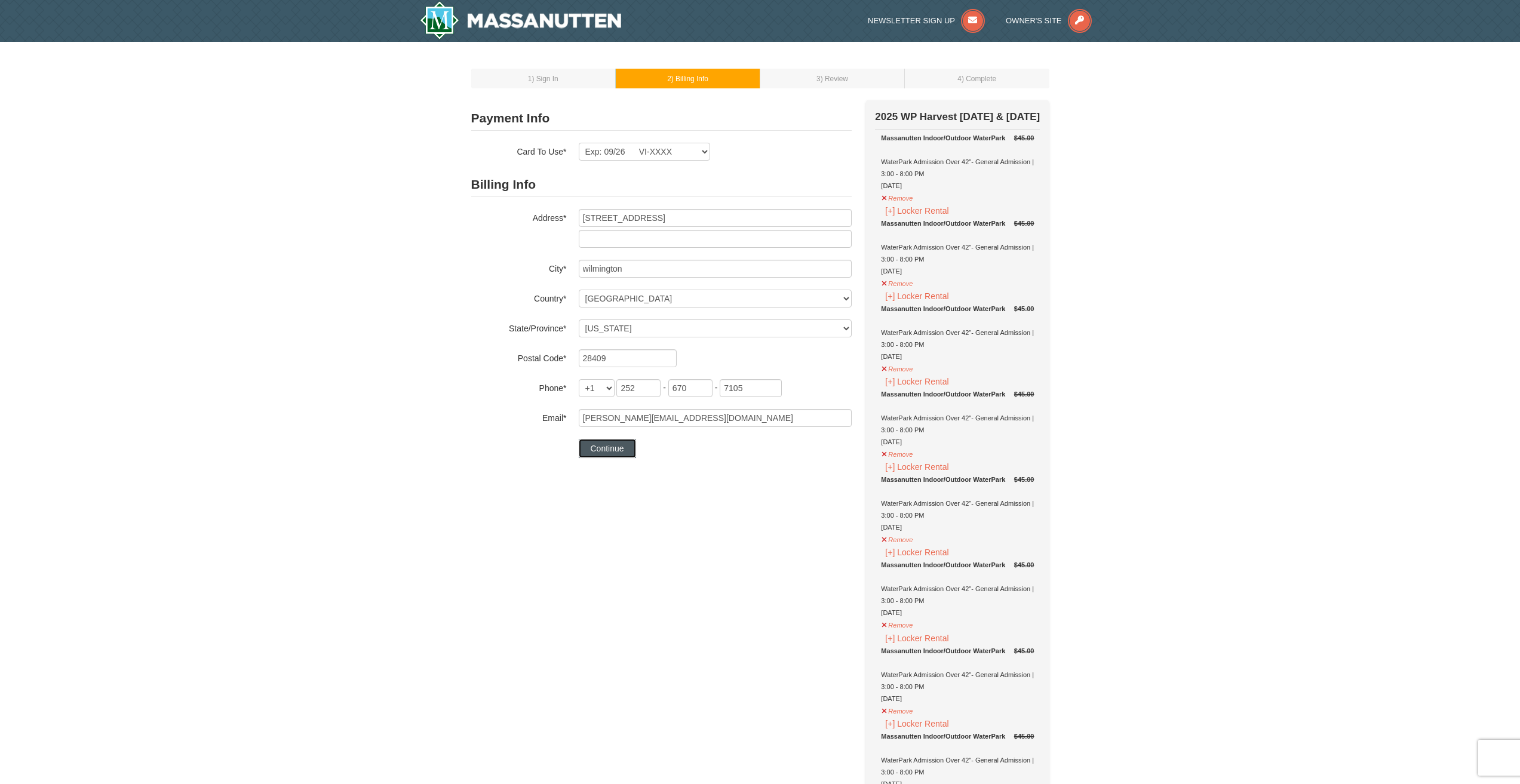
click at [609, 450] on button "Continue" at bounding box center [608, 448] width 58 height 19
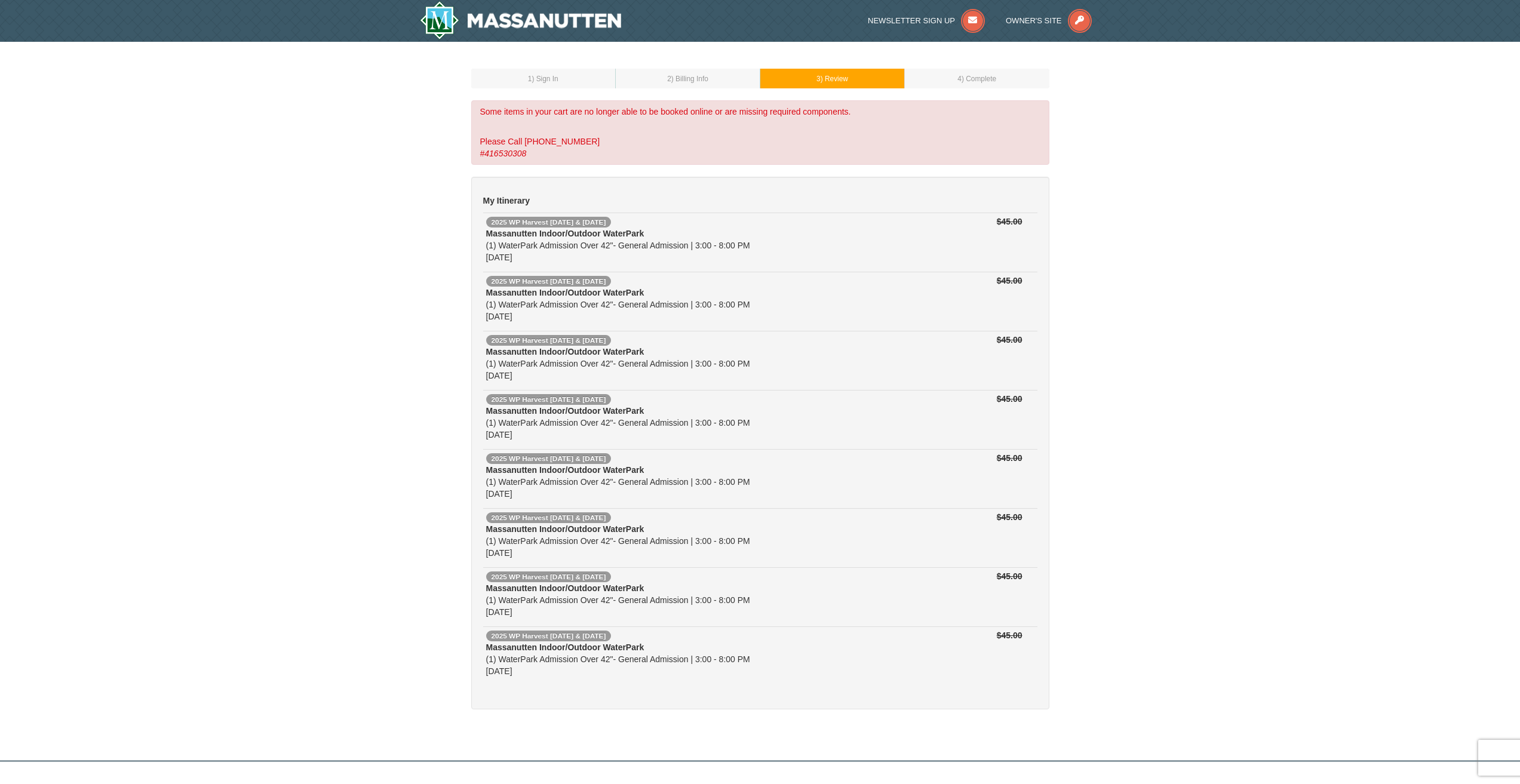
click at [543, 79] on span ") Sign In" at bounding box center [544, 79] width 26 height 8
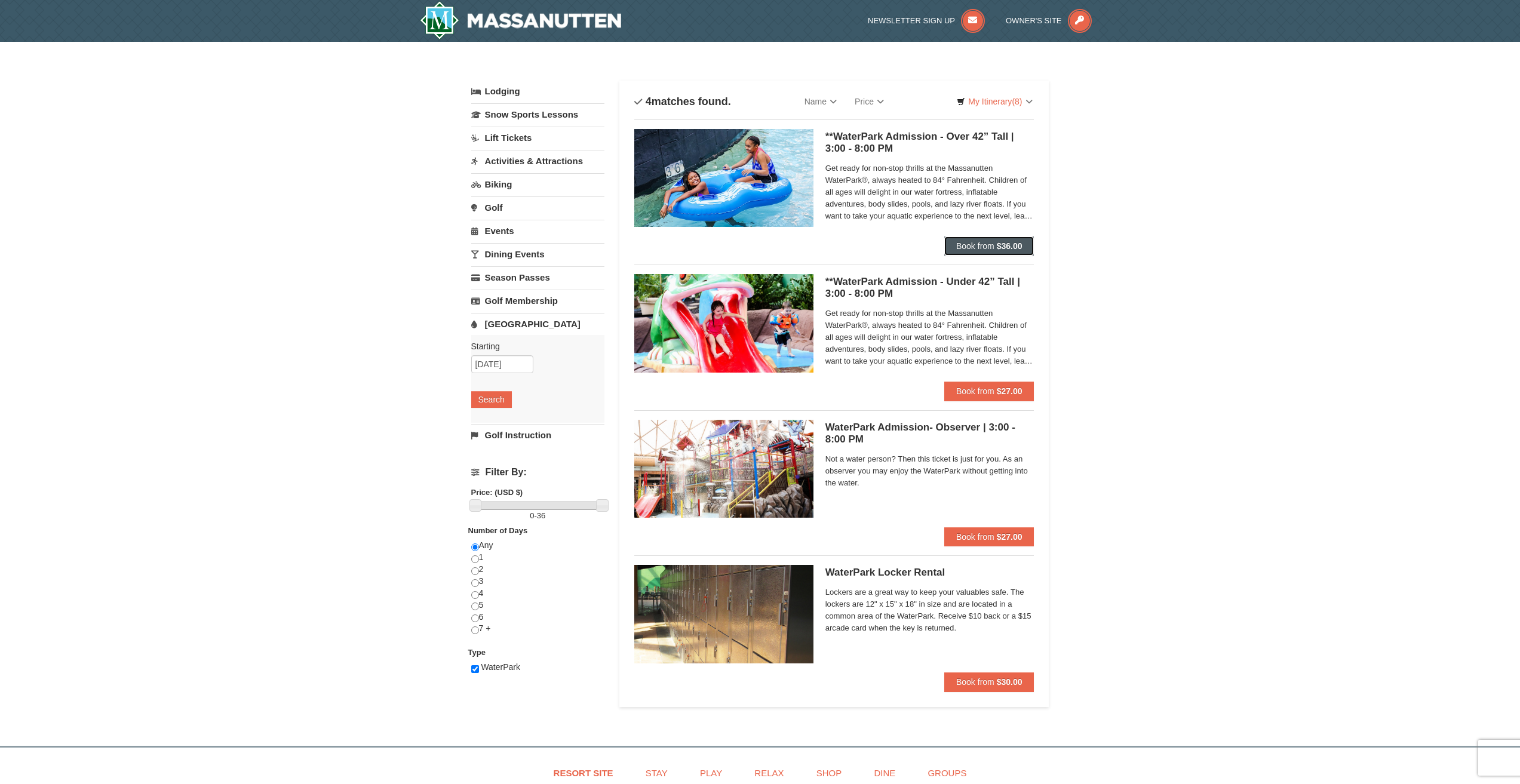
click at [997, 243] on strong "$36.00" at bounding box center [1010, 246] width 25 height 9
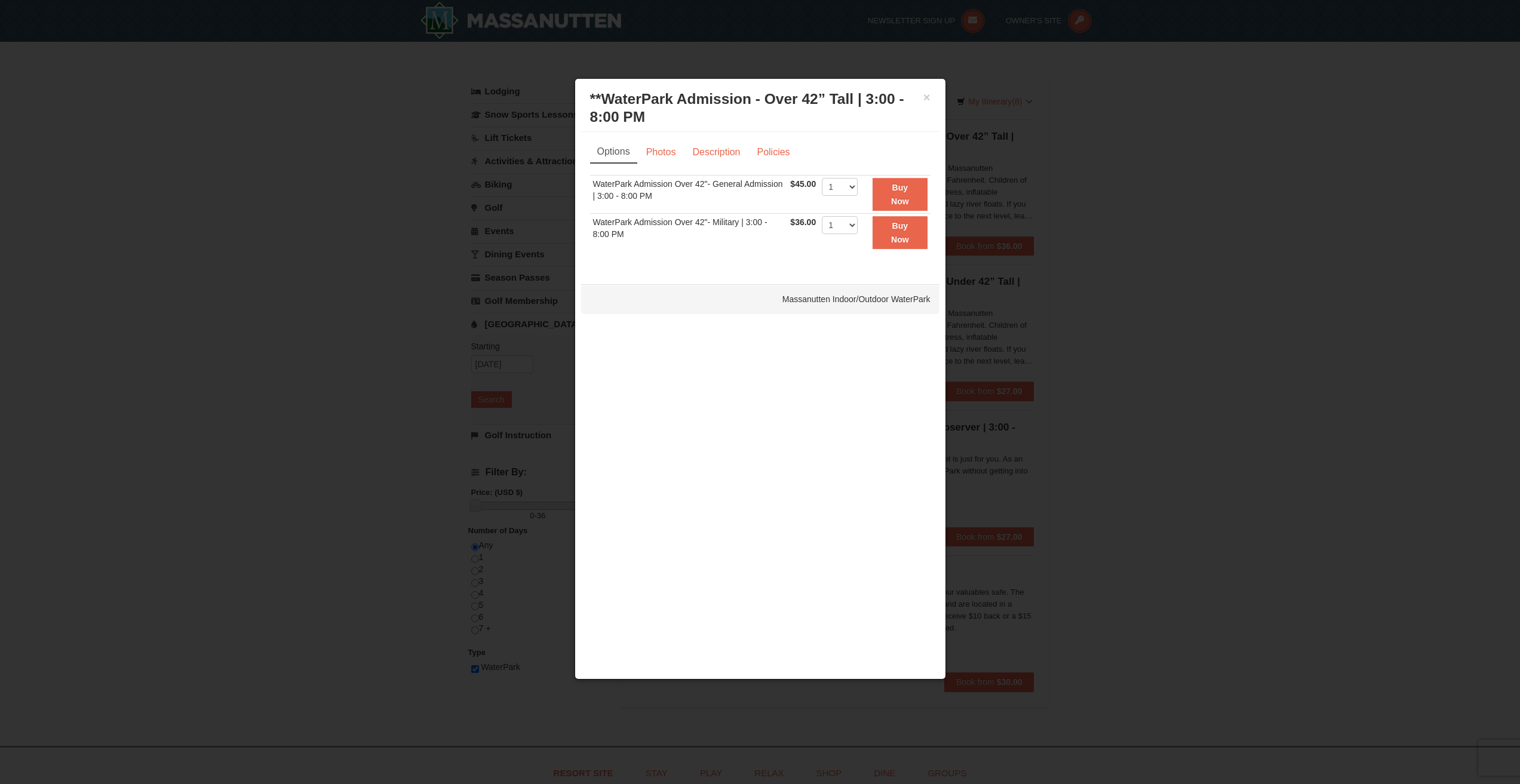
click at [921, 93] on h3 "**WaterPark Admission - Over 42” Tall | 3:00 - 8:00 PM Massanutten Indoor/Outdo…" at bounding box center [760, 108] width 341 height 36
click at [923, 96] on button "×" at bounding box center [927, 97] width 7 height 12
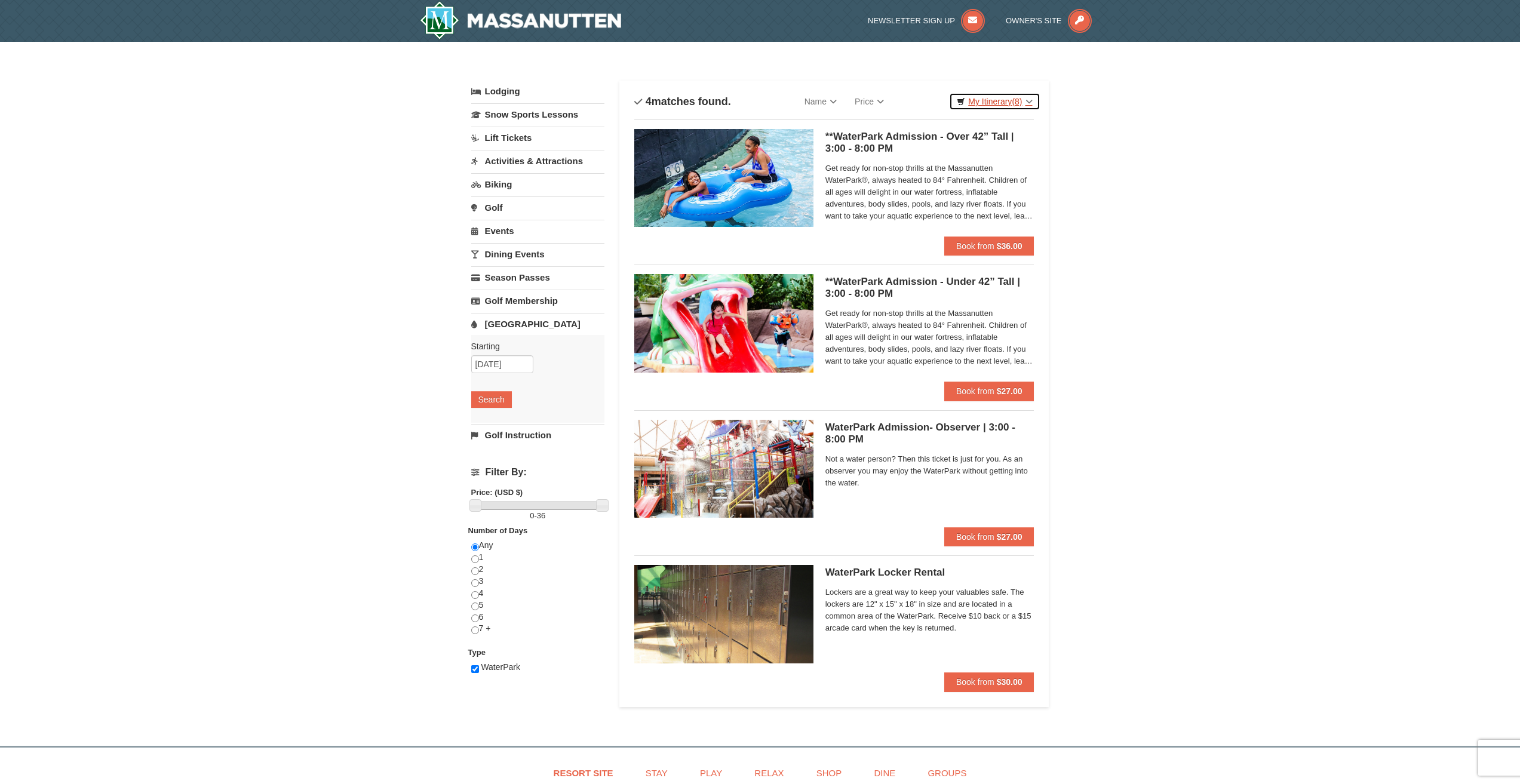
click at [1000, 101] on link "My Itinerary (8)" at bounding box center [994, 101] width 91 height 18
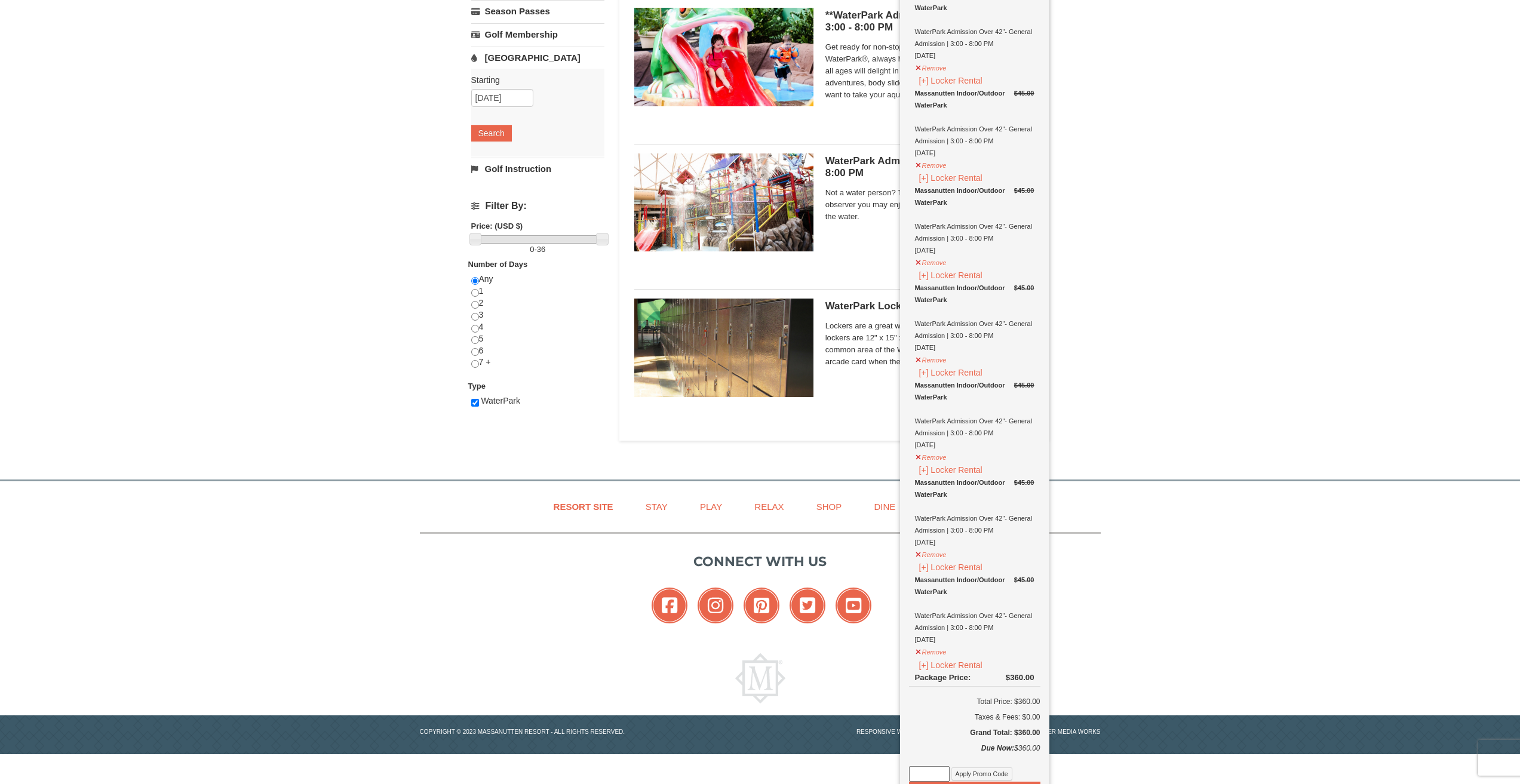
scroll to position [356, 0]
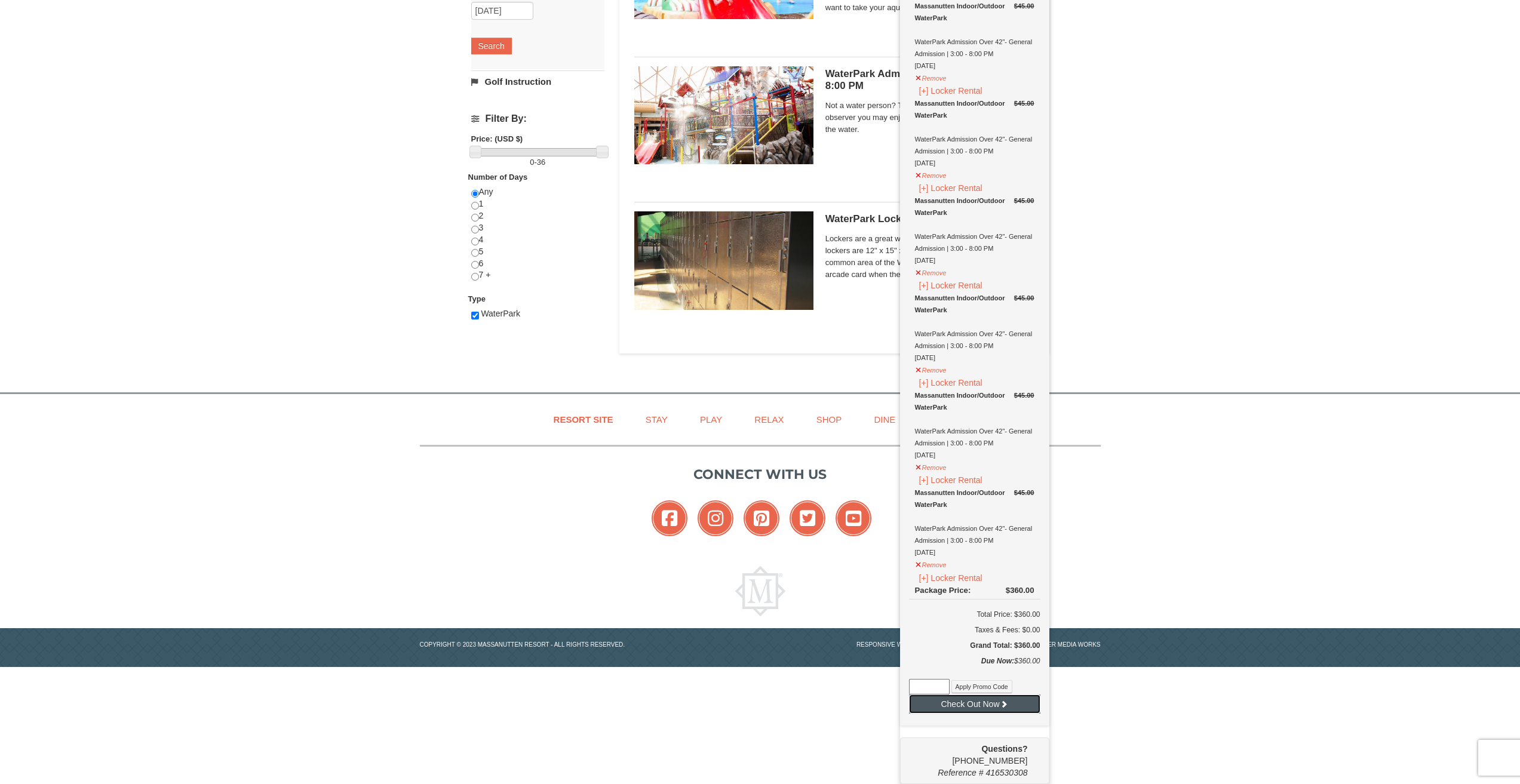
click at [980, 707] on button "Check Out Now" at bounding box center [974, 703] width 131 height 19
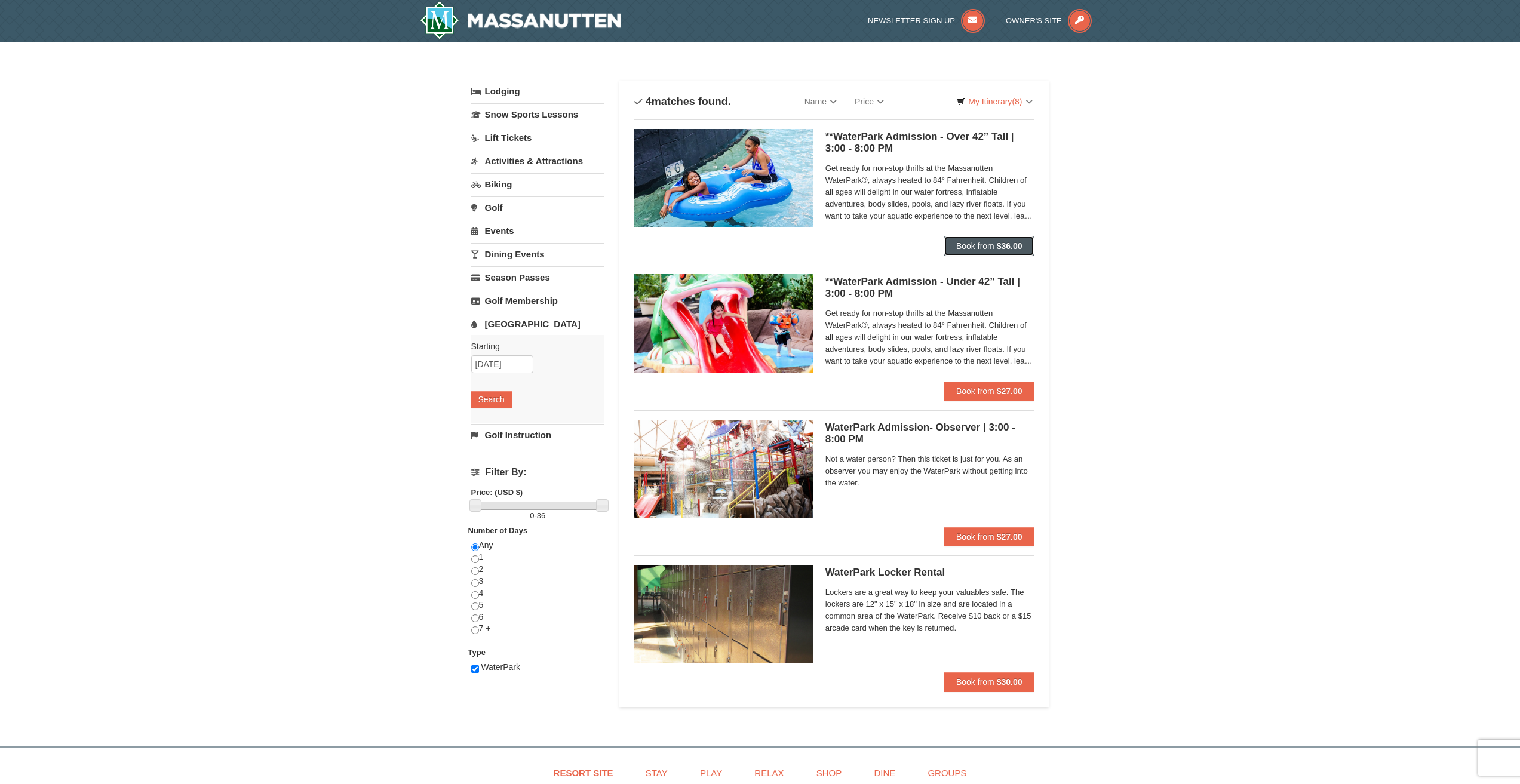
click at [983, 243] on span "Book from" at bounding box center [975, 246] width 38 height 9
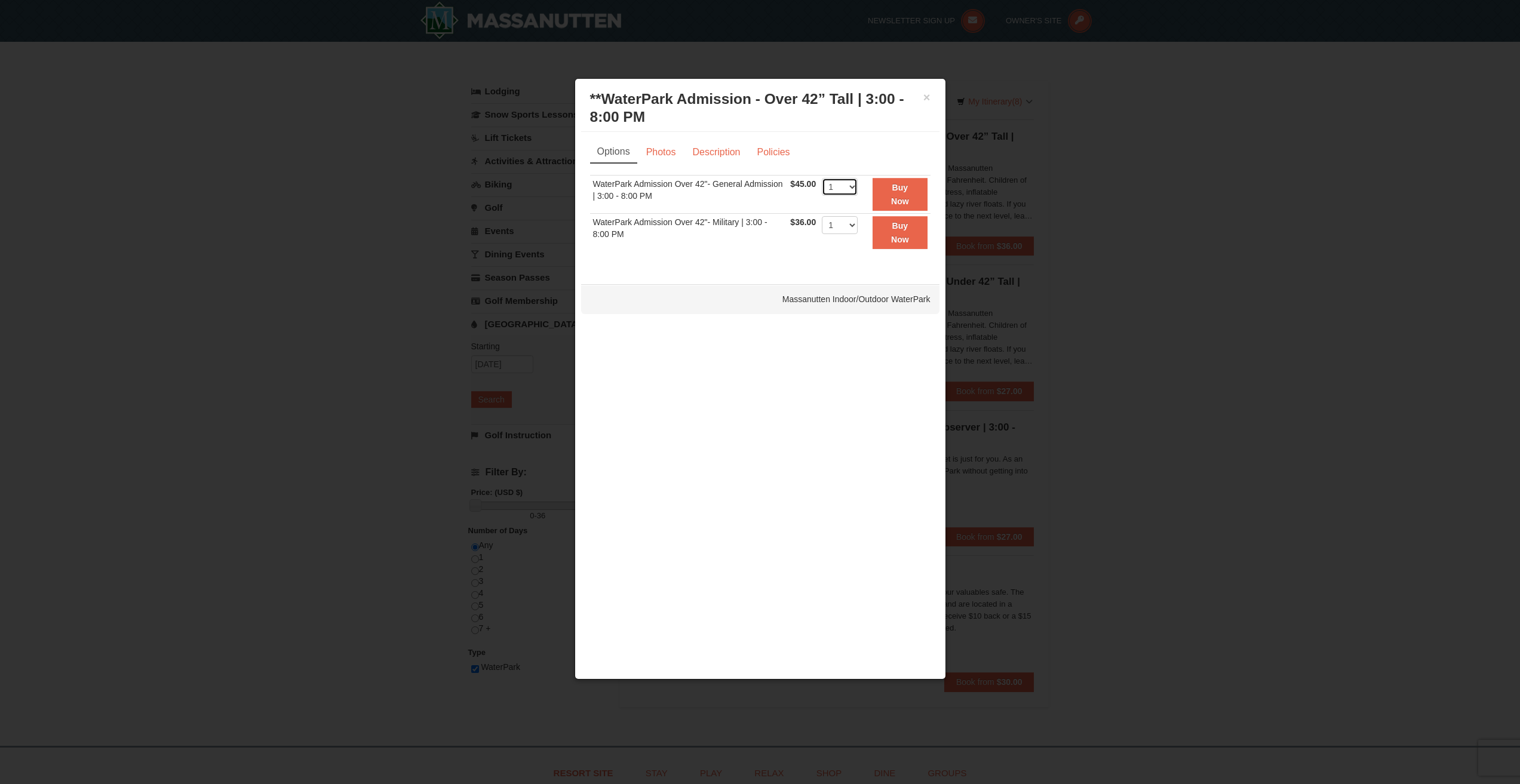
click at [850, 185] on select "1 2 3 4 5 6 7 8 9 10 11 12 13 14 15 16 17 18 19 20 21 22" at bounding box center [840, 186] width 36 height 18
select select "8"
click at [822, 178] on select "1 2 3 4 5 6 7 8 9 10 11 12 13 14 15 16 17 18 19 20 21 22" at bounding box center [840, 186] width 36 height 18
click at [901, 193] on button "Buy Now" at bounding box center [899, 194] width 54 height 33
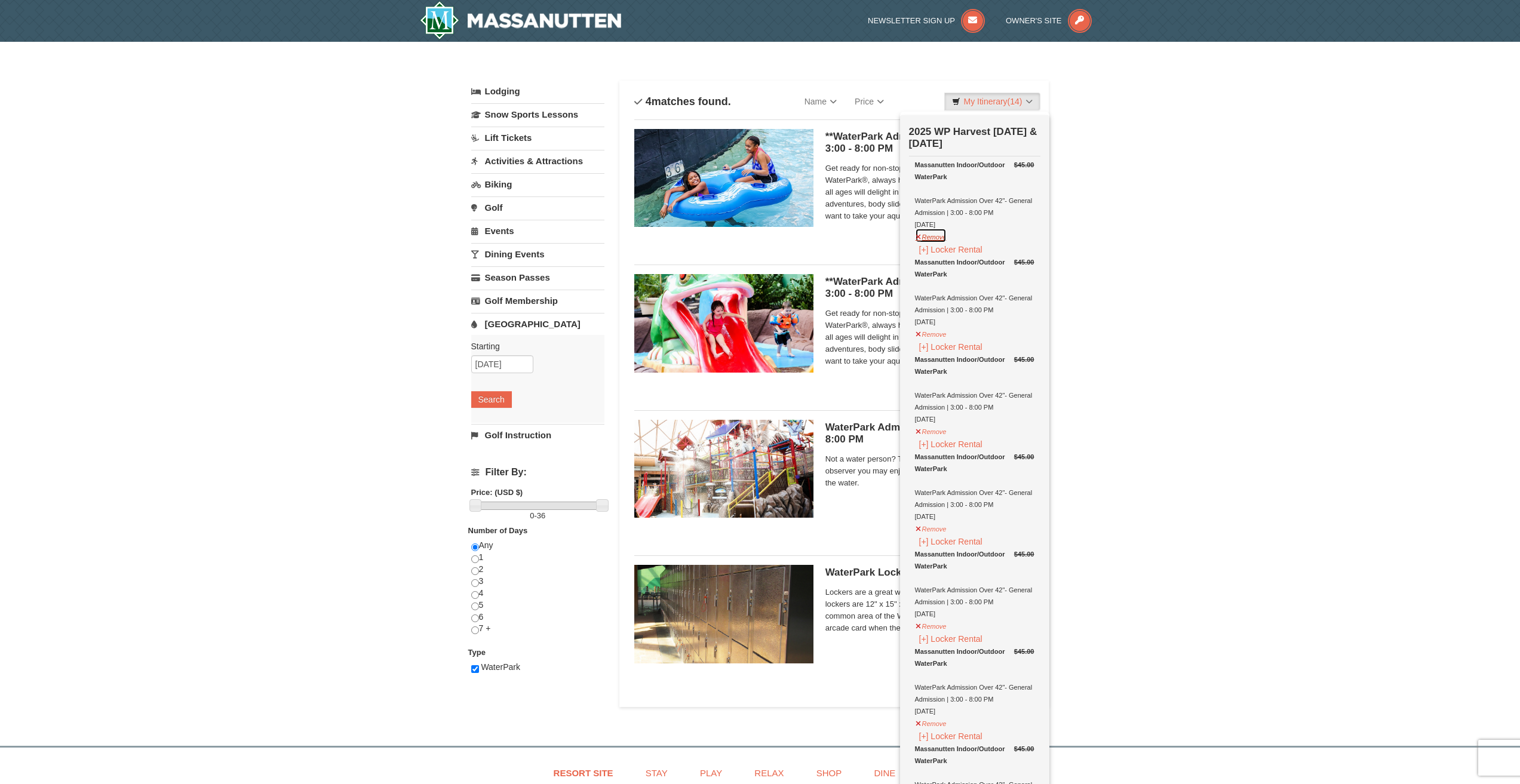
click at [933, 239] on button "Remove" at bounding box center [931, 236] width 32 height 15
click at [927, 241] on button "Remove" at bounding box center [931, 236] width 32 height 15
click at [929, 236] on button "Remove" at bounding box center [931, 236] width 32 height 15
click at [927, 237] on button "Remove" at bounding box center [931, 236] width 32 height 15
